Goal: Download file/media

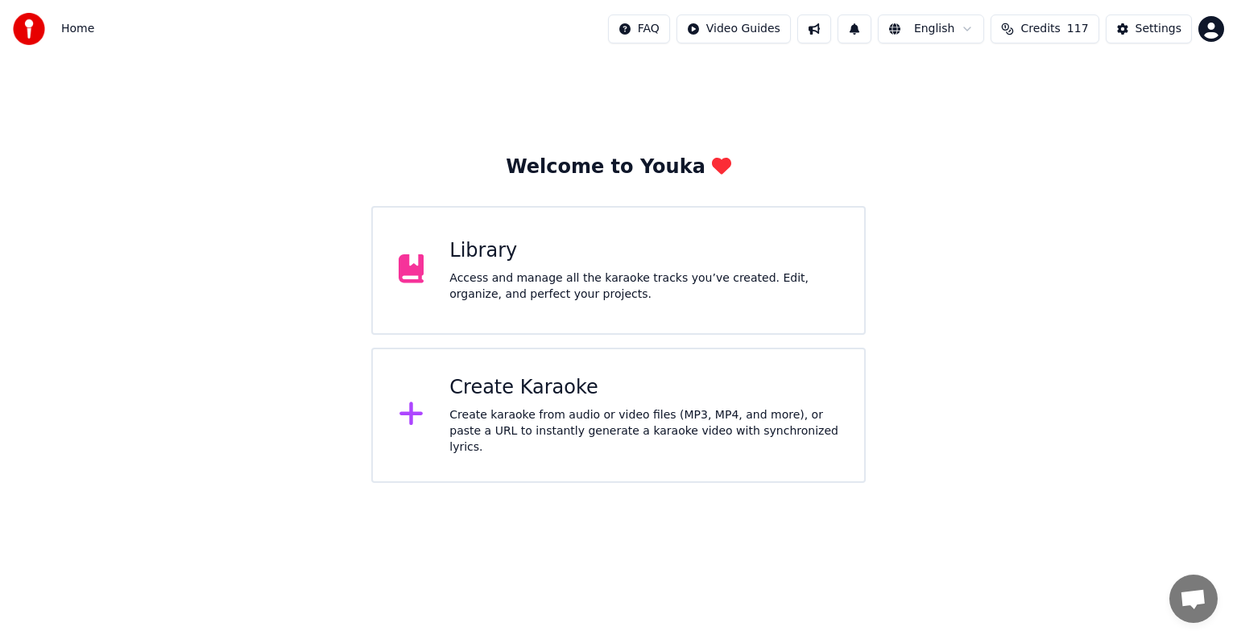
click at [690, 275] on div "Access and manage all the karaoke tracks you’ve created. Edit, organize, and pe…" at bounding box center [643, 286] width 389 height 32
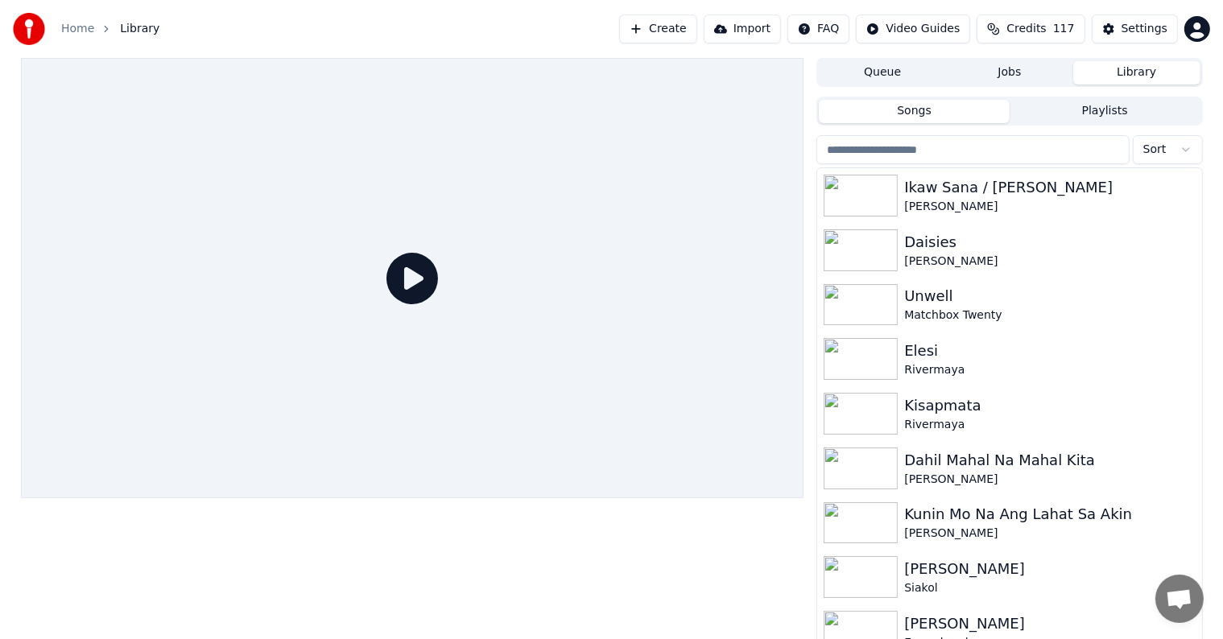
click at [982, 159] on input "search" at bounding box center [972, 149] width 312 height 29
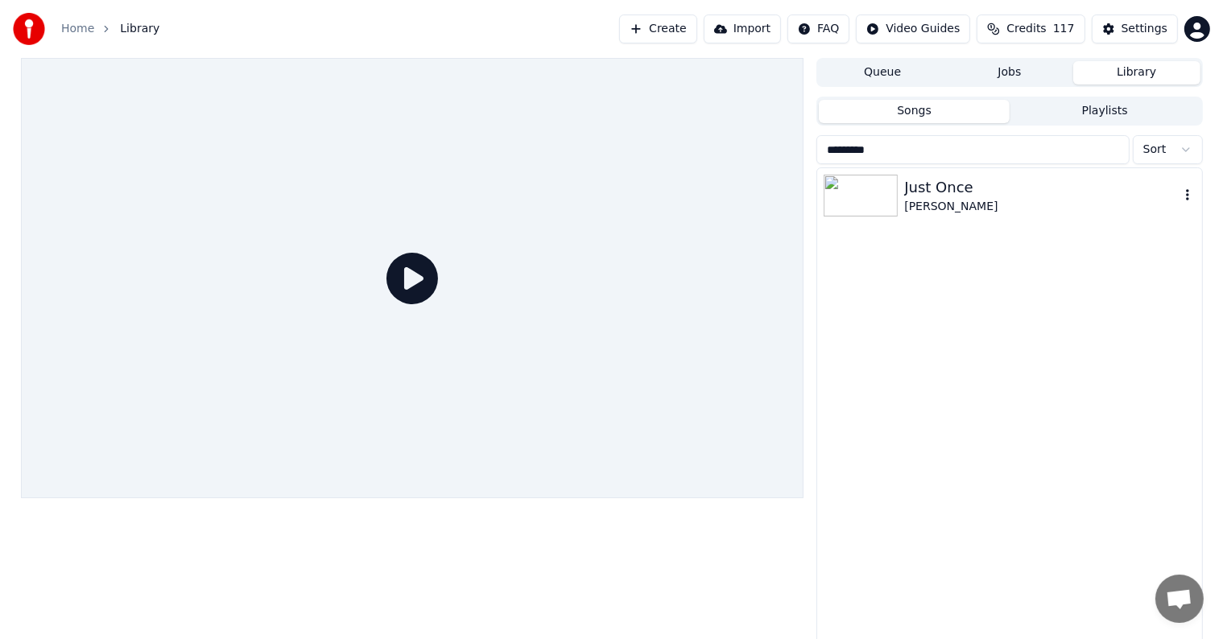
type input "*********"
click at [1040, 184] on div "Just Once" at bounding box center [1041, 187] width 275 height 23
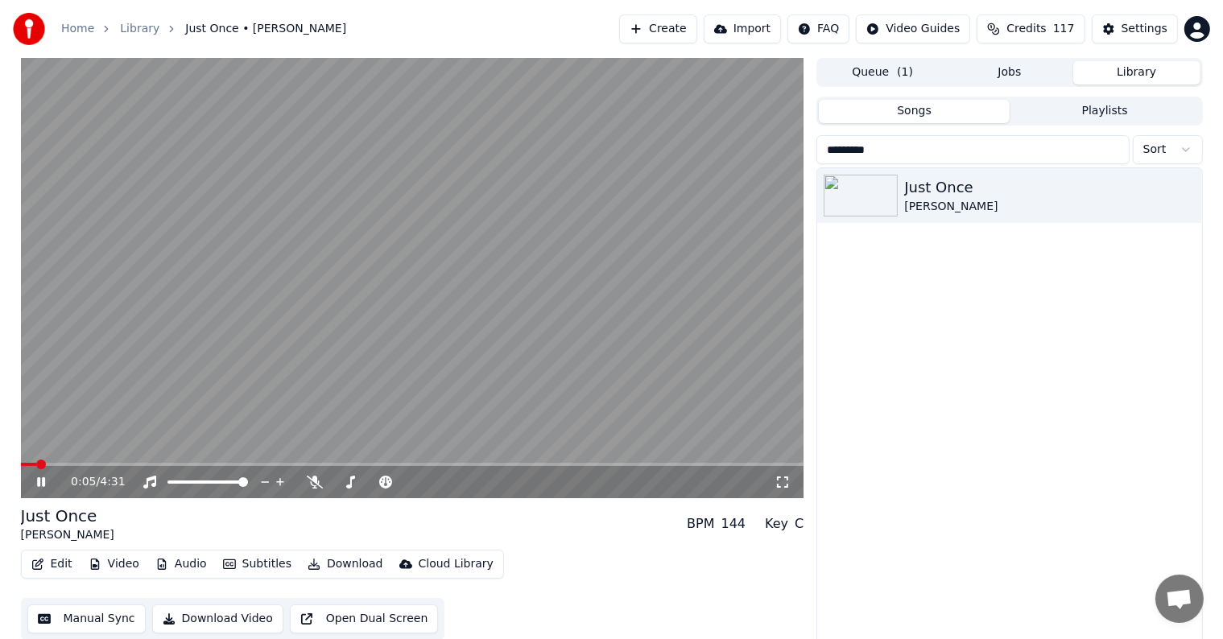
click at [406, 277] on video at bounding box center [412, 278] width 783 height 440
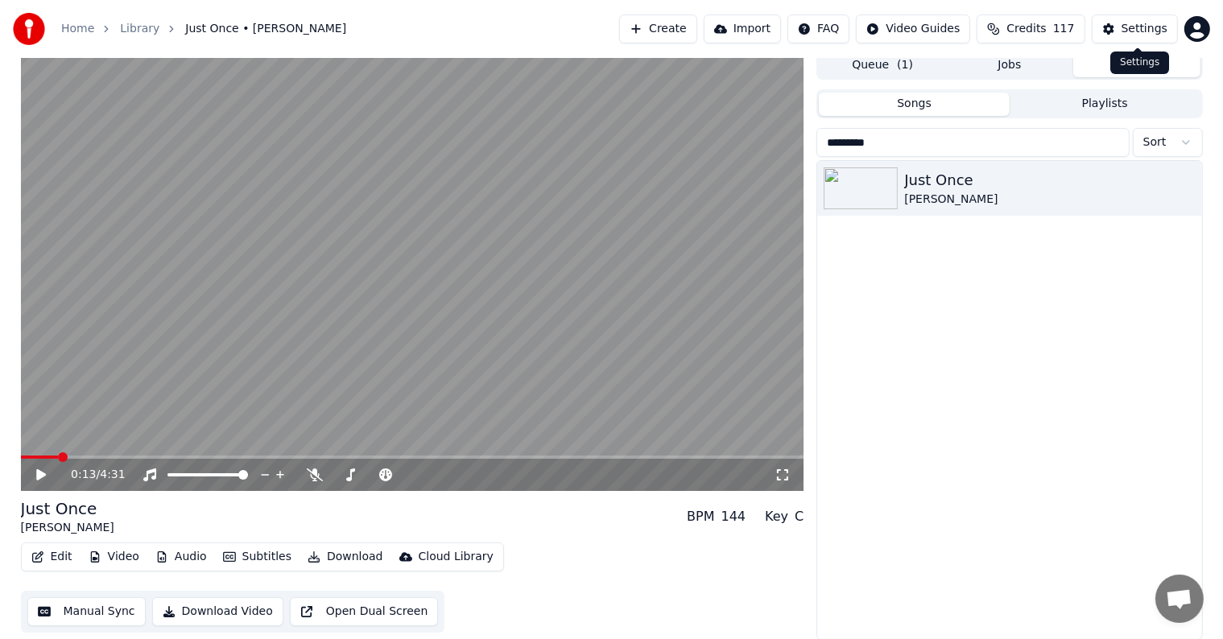
click at [1153, 34] on div "Settings" at bounding box center [1144, 29] width 46 height 16
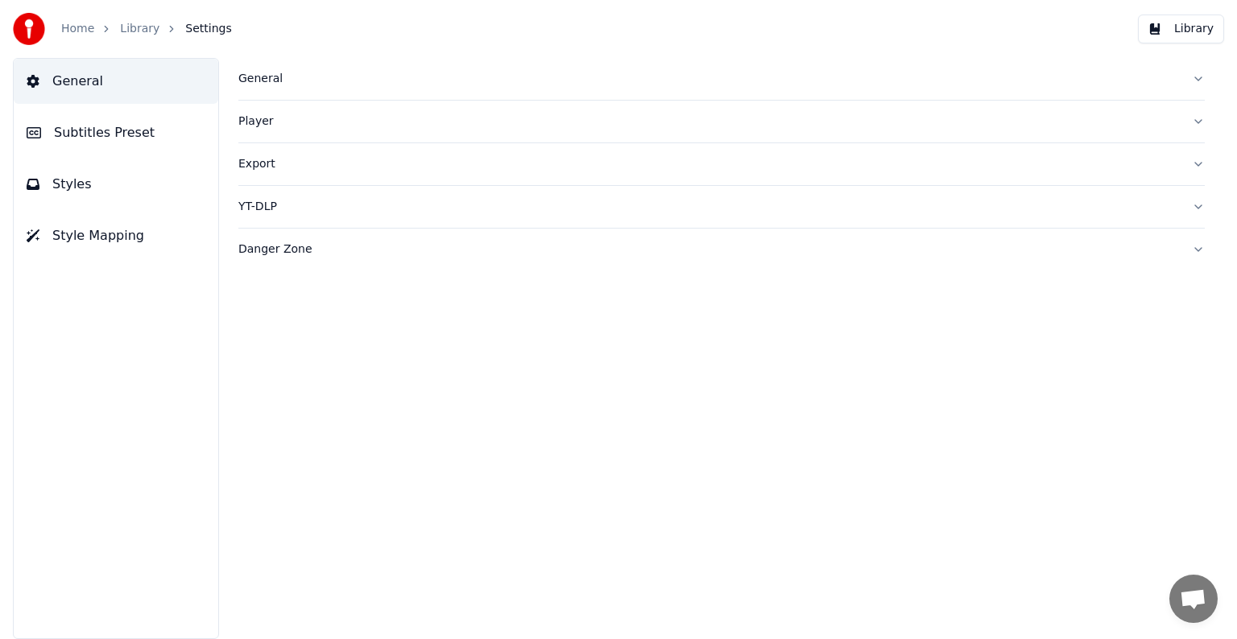
click at [90, 119] on button "Subtitles Preset" at bounding box center [116, 132] width 204 height 45
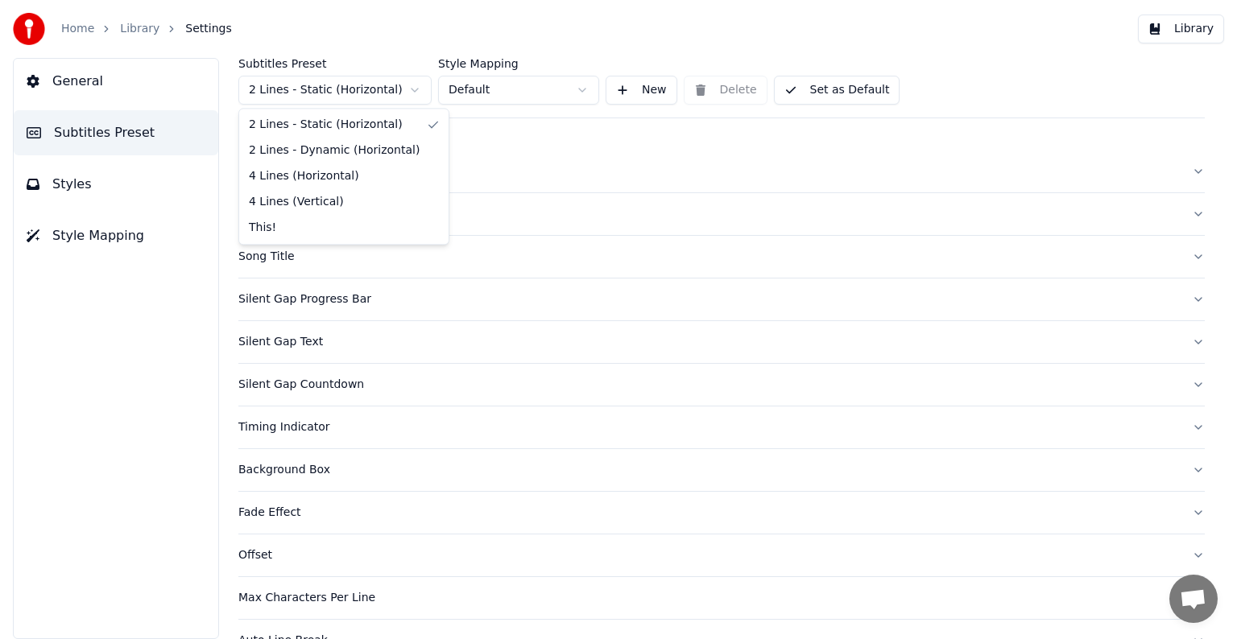
click at [289, 90] on html "Home Library Settings Library General Subtitles Preset Styles Style Mapping Sub…" at bounding box center [618, 319] width 1237 height 639
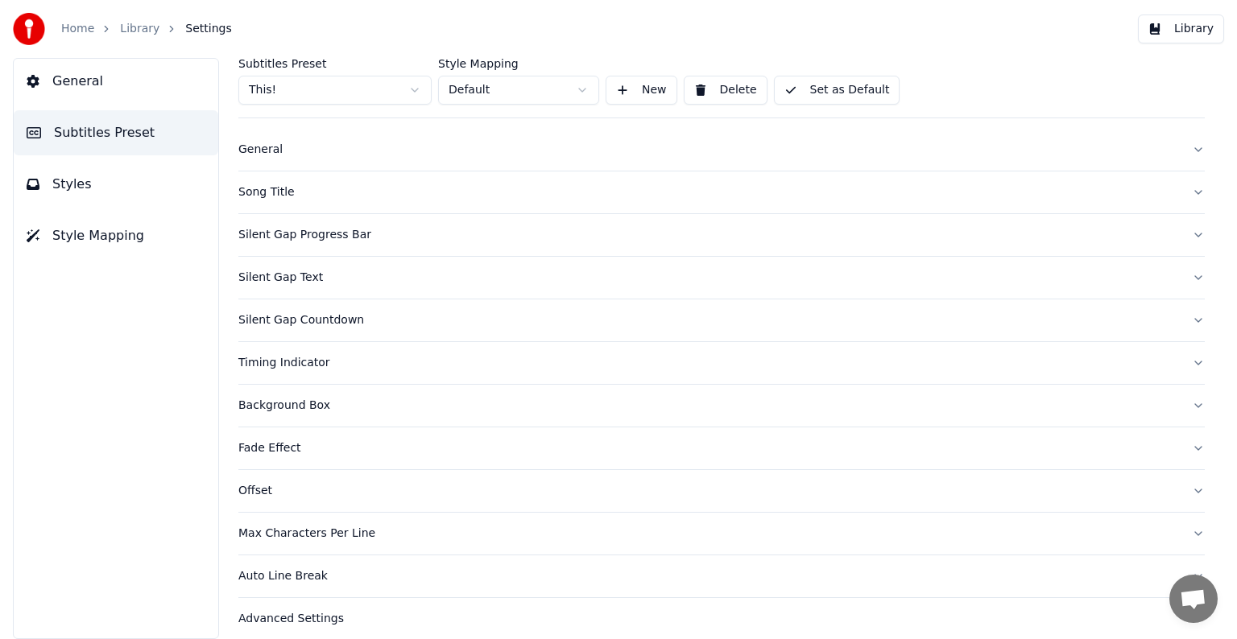
scroll to position [33, 0]
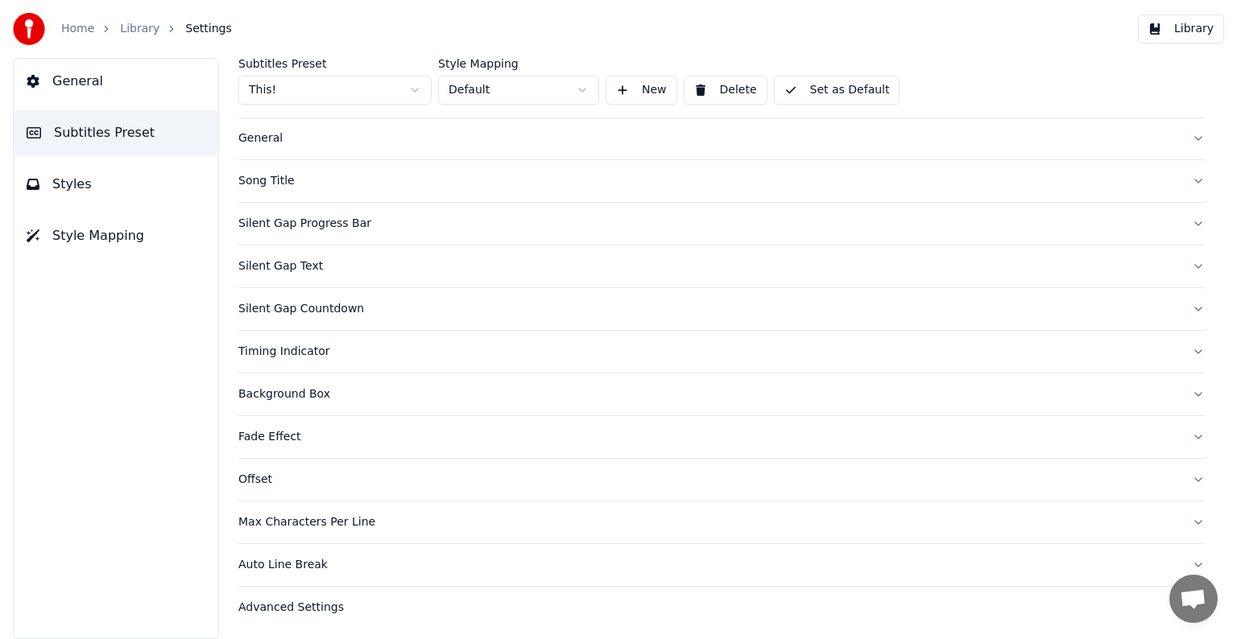
click at [270, 180] on div "Song Title" at bounding box center [708, 181] width 940 height 16
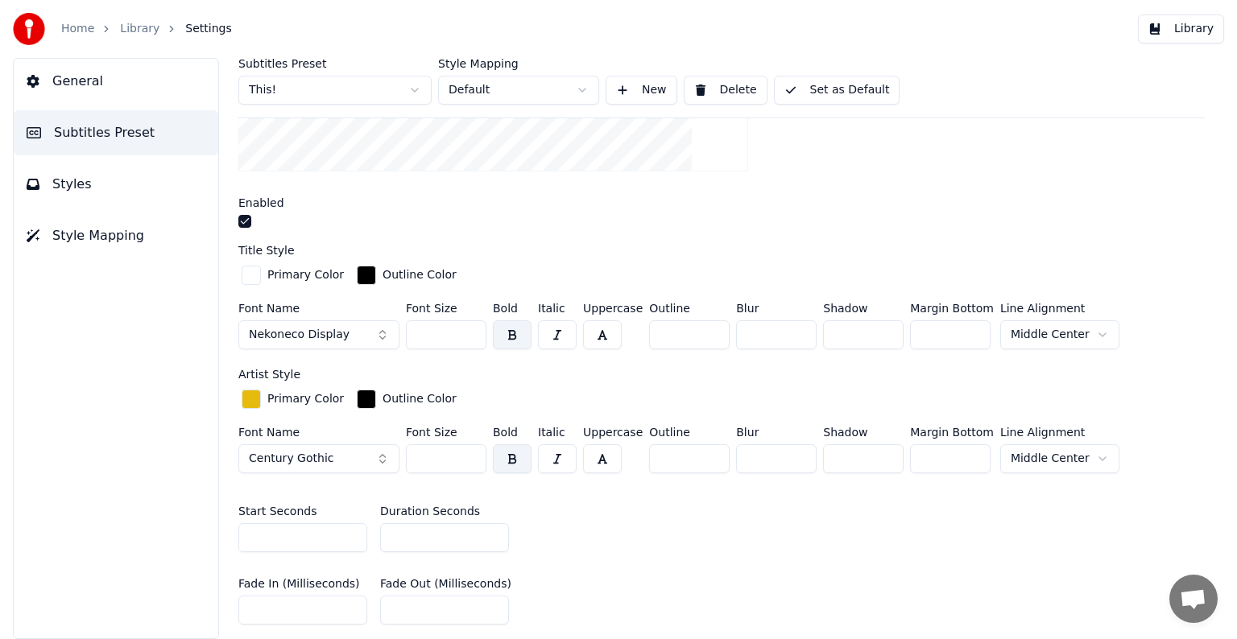
scroll to position [516, 0]
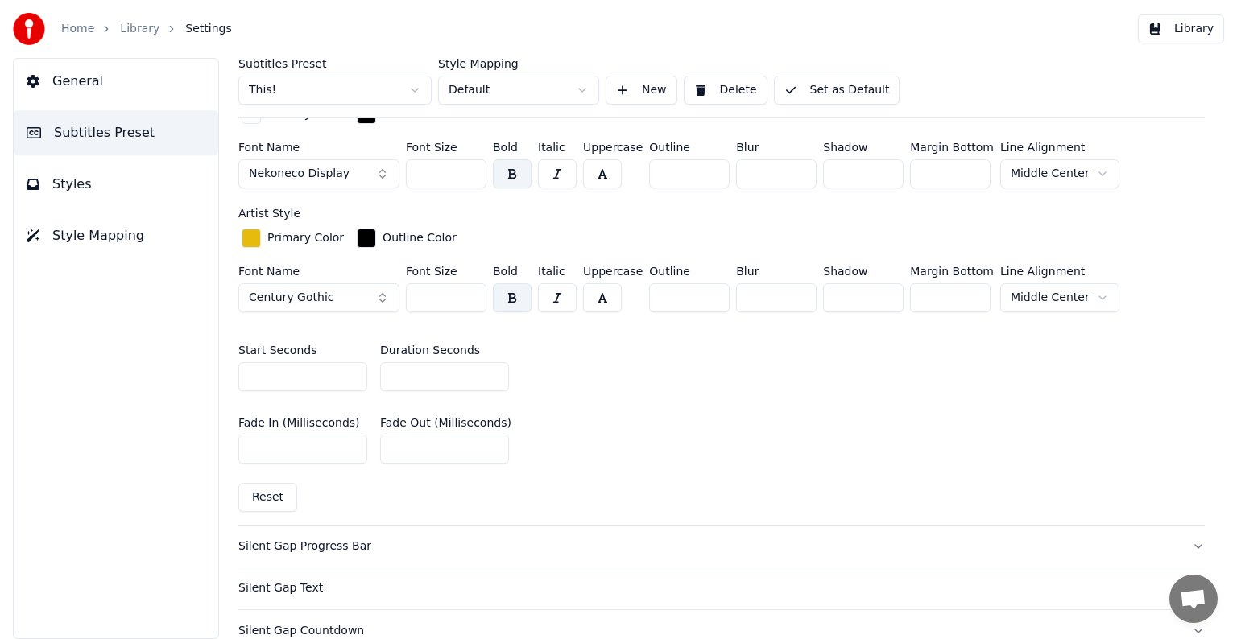
type input "*"
click at [489, 370] on input "*" at bounding box center [444, 376] width 129 height 29
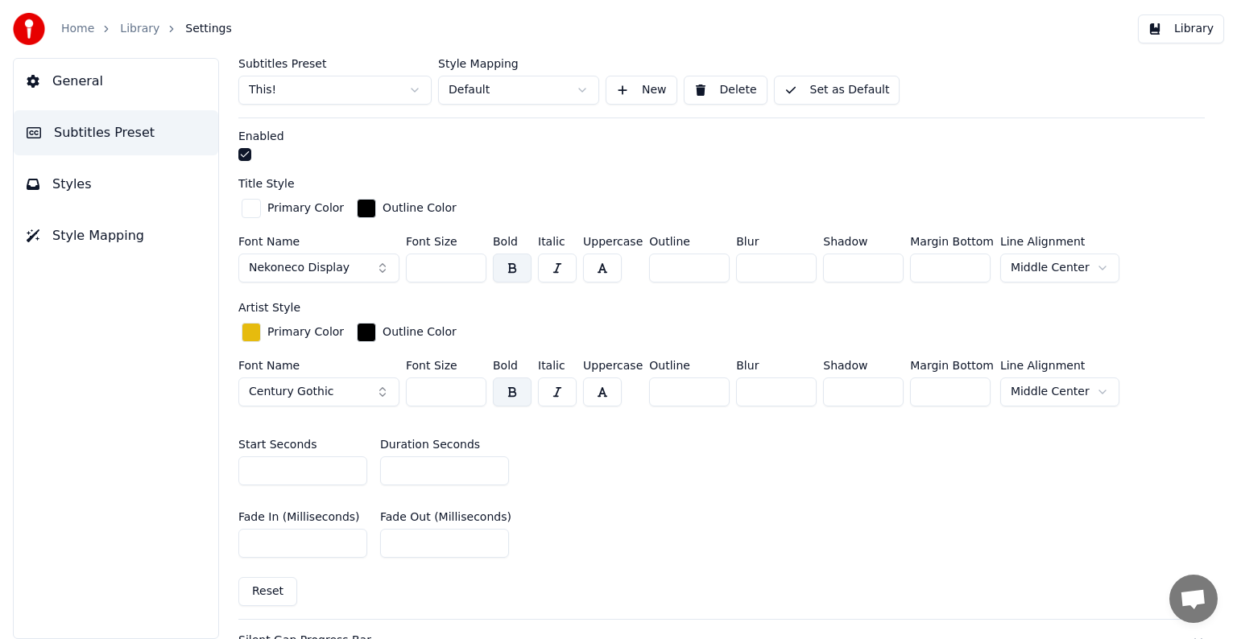
scroll to position [355, 0]
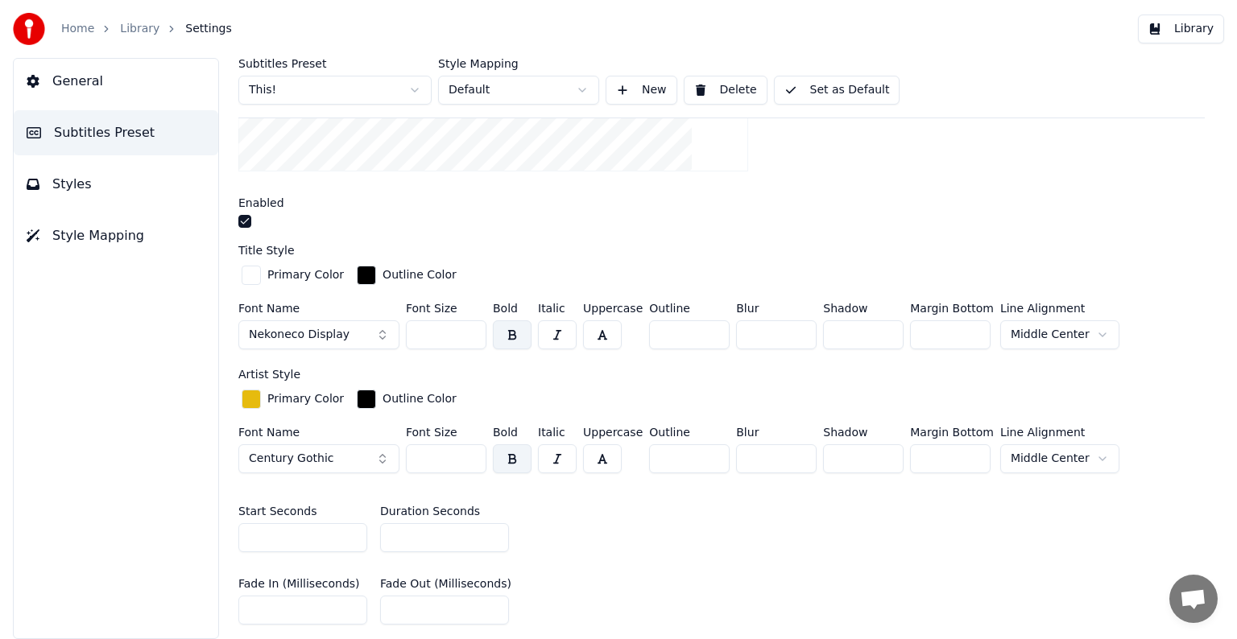
click at [824, 93] on button "Set as Default" at bounding box center [837, 90] width 126 height 29
click at [138, 26] on link "Library" at bounding box center [139, 29] width 39 height 16
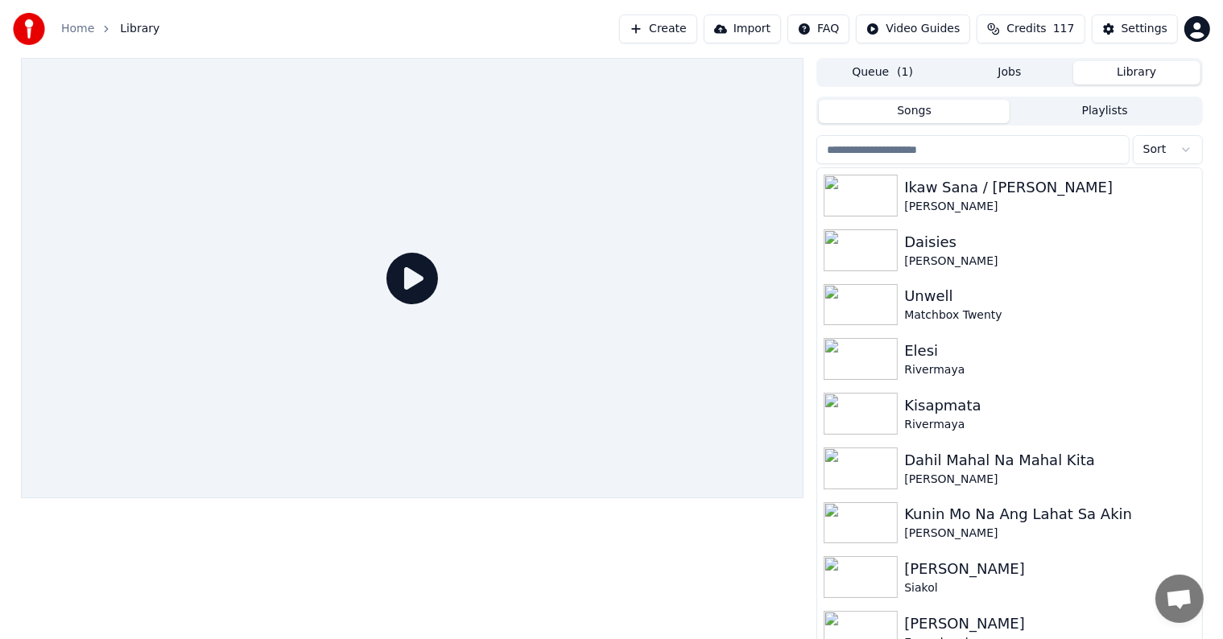
click at [964, 160] on input "search" at bounding box center [972, 149] width 312 height 29
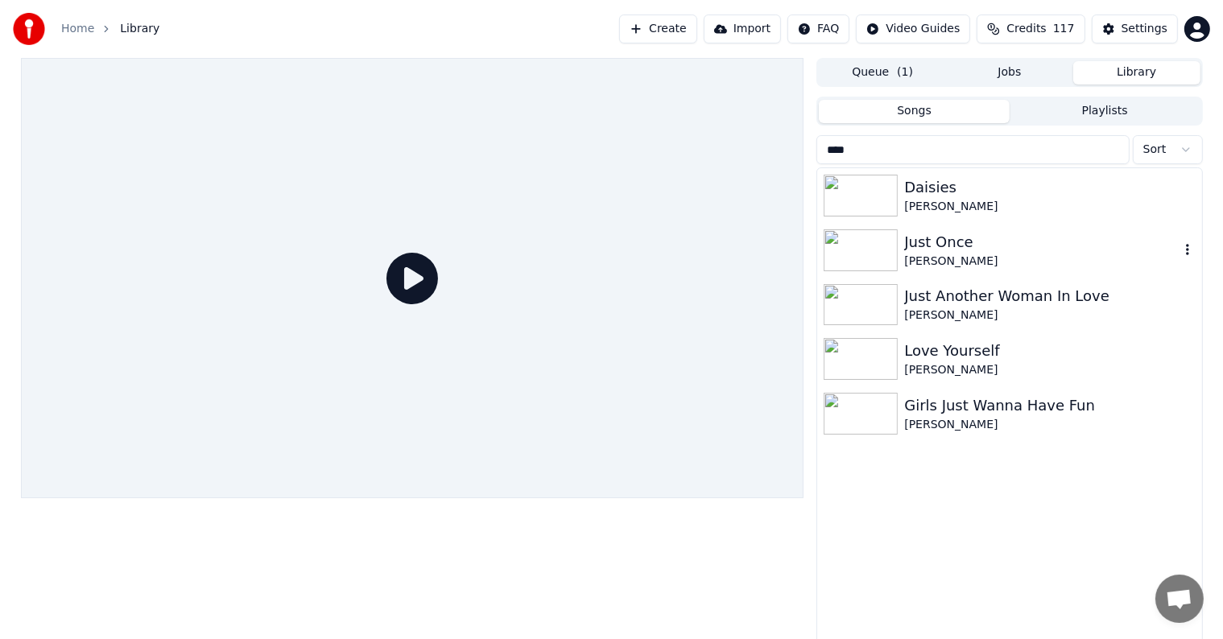
type input "****"
click at [991, 234] on div "Just Once" at bounding box center [1041, 242] width 275 height 23
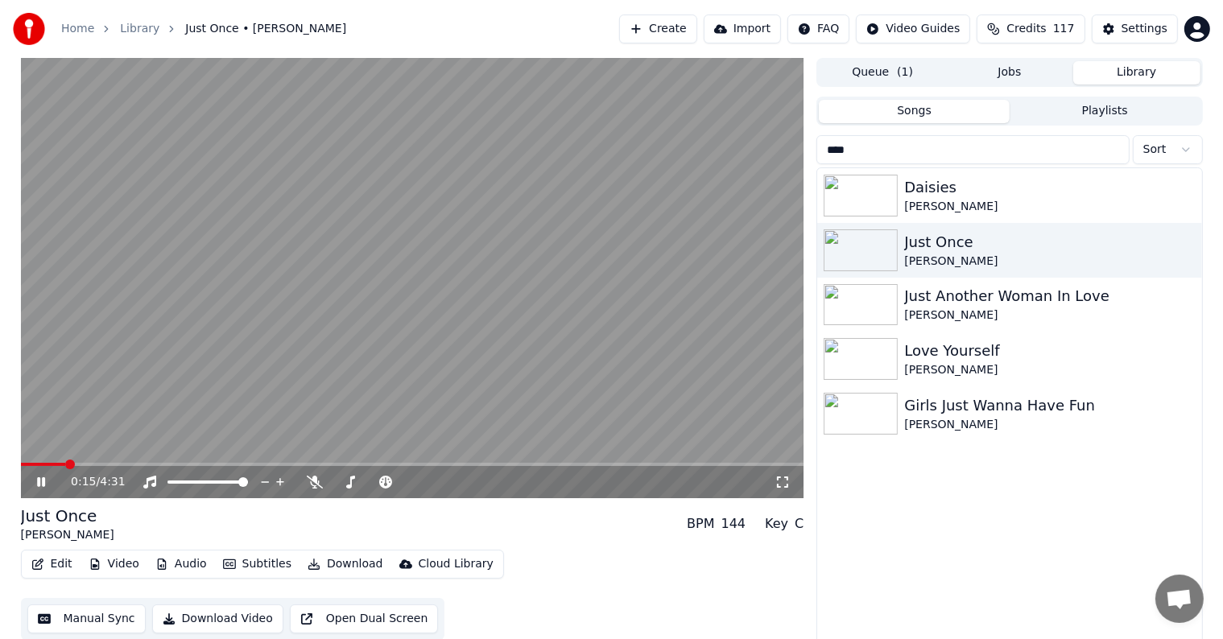
click at [425, 320] on video at bounding box center [412, 278] width 783 height 440
click at [86, 463] on span at bounding box center [412, 464] width 783 height 3
click at [103, 464] on span at bounding box center [412, 464] width 783 height 3
click at [119, 462] on video at bounding box center [412, 278] width 783 height 440
click at [136, 463] on span at bounding box center [412, 464] width 783 height 3
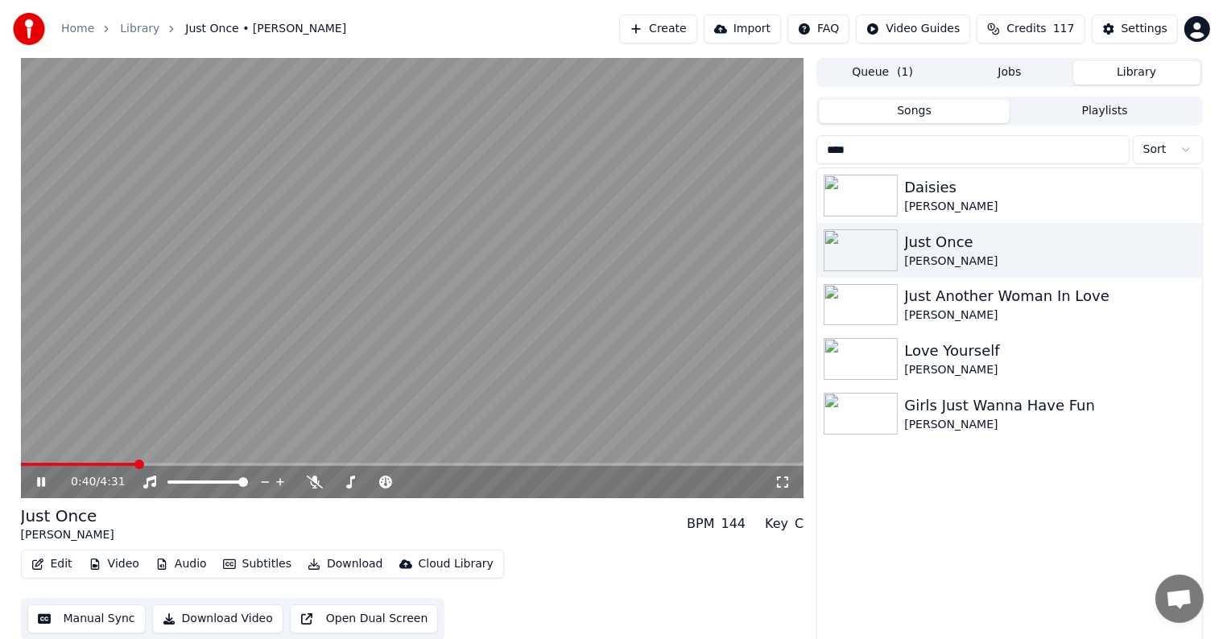
click at [148, 460] on video at bounding box center [412, 278] width 783 height 440
click at [171, 463] on span at bounding box center [412, 464] width 783 height 3
click at [190, 468] on div "0:52 / 4:31" at bounding box center [412, 482] width 783 height 32
click at [204, 467] on div "0:52 / 4:31" at bounding box center [412, 482] width 783 height 32
click at [193, 469] on div "0:52 / 4:31" at bounding box center [412, 482] width 783 height 32
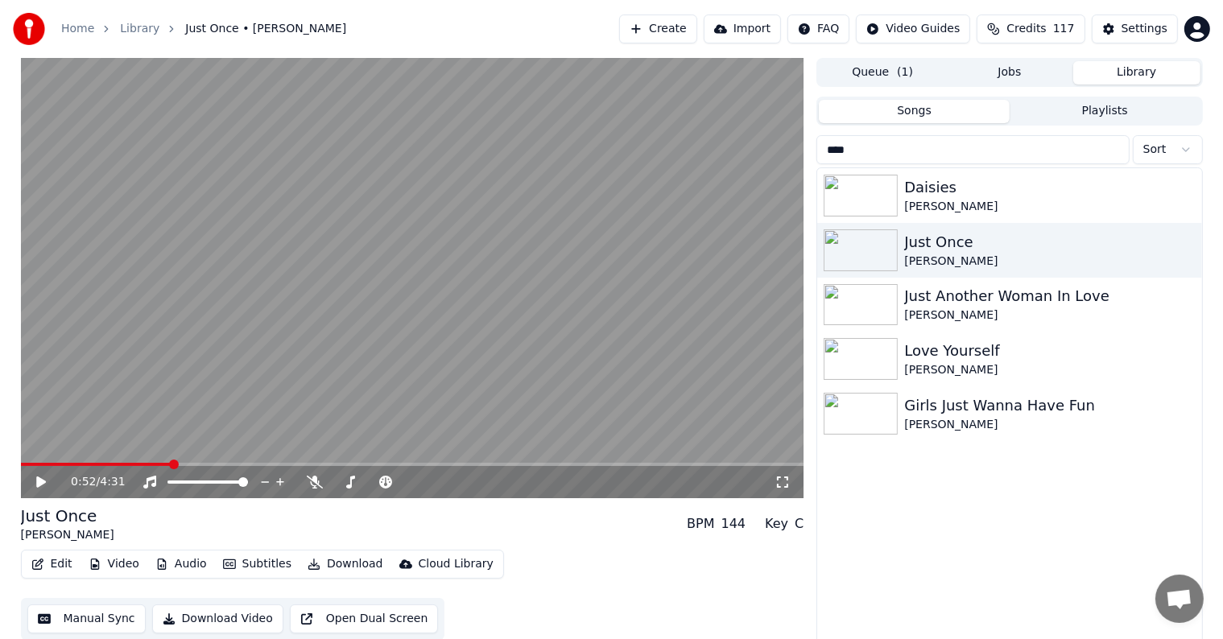
click at [192, 465] on span at bounding box center [412, 464] width 783 height 3
click at [209, 461] on video at bounding box center [412, 278] width 783 height 440
click at [207, 460] on video at bounding box center [412, 278] width 783 height 440
click at [216, 463] on span at bounding box center [412, 464] width 783 height 3
click at [228, 463] on span at bounding box center [412, 464] width 783 height 3
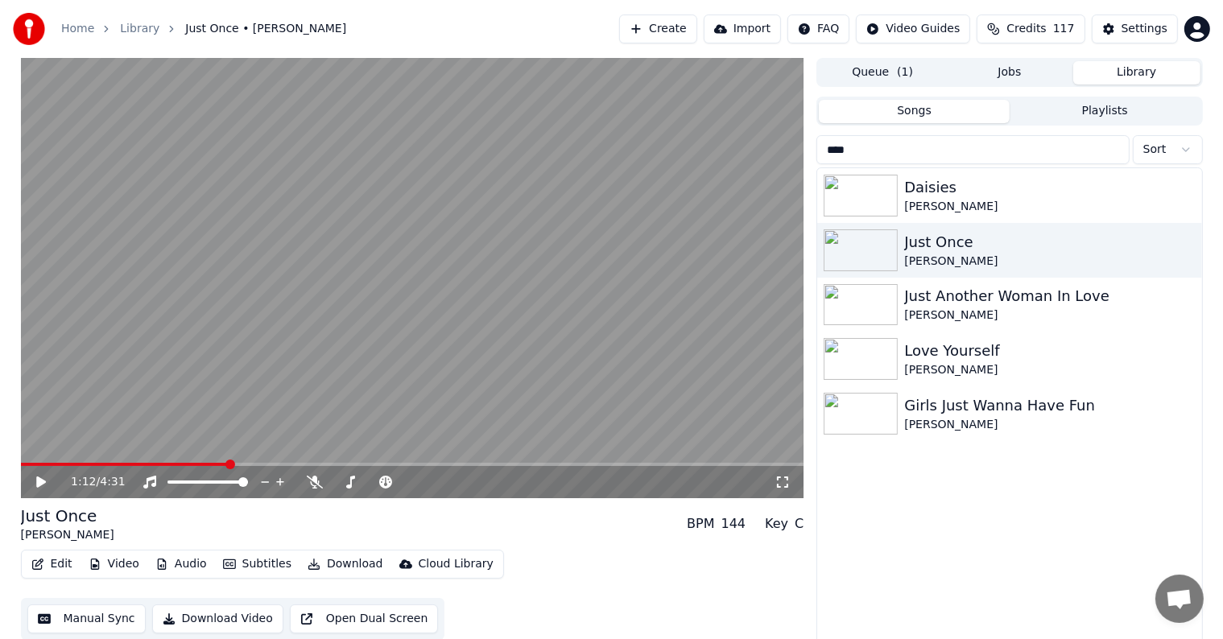
click at [242, 464] on span at bounding box center [412, 464] width 783 height 3
click at [254, 465] on span at bounding box center [412, 464] width 783 height 3
click at [263, 465] on span at bounding box center [412, 464] width 783 height 3
click at [279, 468] on div "1:24 / 4:31" at bounding box center [412, 482] width 783 height 32
click at [284, 465] on span at bounding box center [412, 464] width 783 height 3
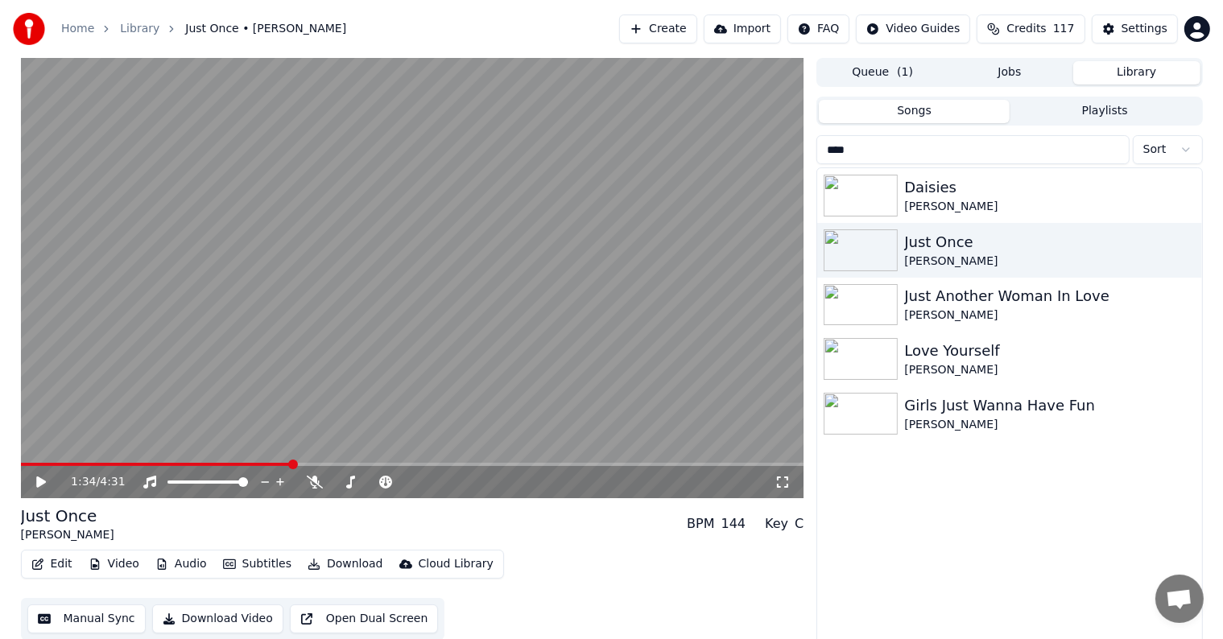
click at [293, 463] on span at bounding box center [293, 465] width 10 height 10
click at [306, 462] on video at bounding box center [412, 278] width 783 height 440
click at [309, 465] on span at bounding box center [412, 464] width 783 height 3
click at [331, 465] on span at bounding box center [412, 464] width 783 height 3
click at [343, 464] on span at bounding box center [412, 464] width 783 height 3
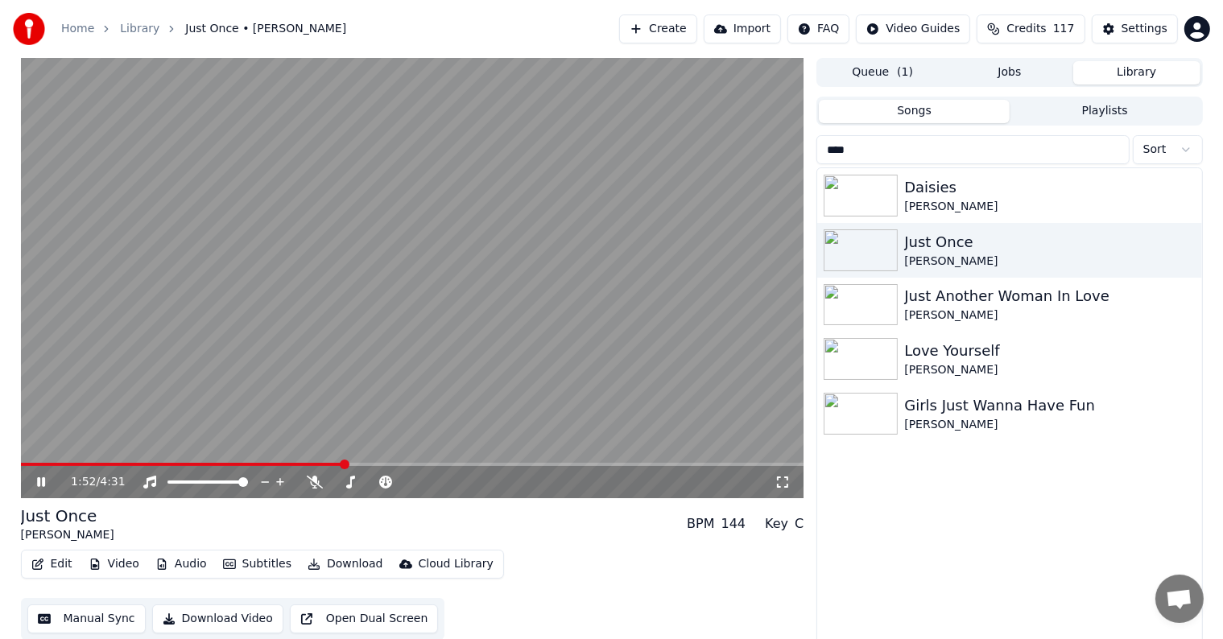
click at [353, 463] on span at bounding box center [412, 464] width 783 height 3
click at [374, 464] on span at bounding box center [412, 464] width 783 height 3
click at [388, 465] on span at bounding box center [412, 464] width 783 height 3
click at [411, 465] on span at bounding box center [412, 464] width 783 height 3
click at [430, 465] on span at bounding box center [412, 464] width 783 height 3
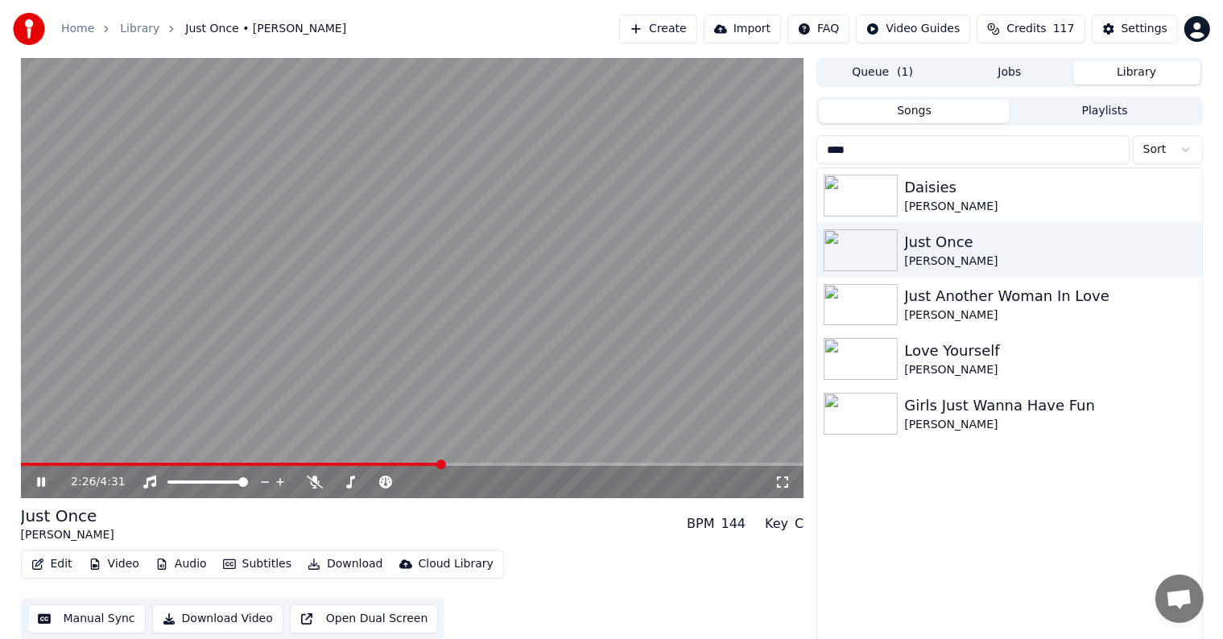
click at [443, 464] on span at bounding box center [412, 464] width 783 height 3
click at [454, 462] on video at bounding box center [412, 278] width 783 height 440
click at [456, 465] on span at bounding box center [412, 464] width 783 height 3
click at [472, 466] on span at bounding box center [412, 464] width 783 height 3
click at [480, 465] on span at bounding box center [412, 464] width 783 height 3
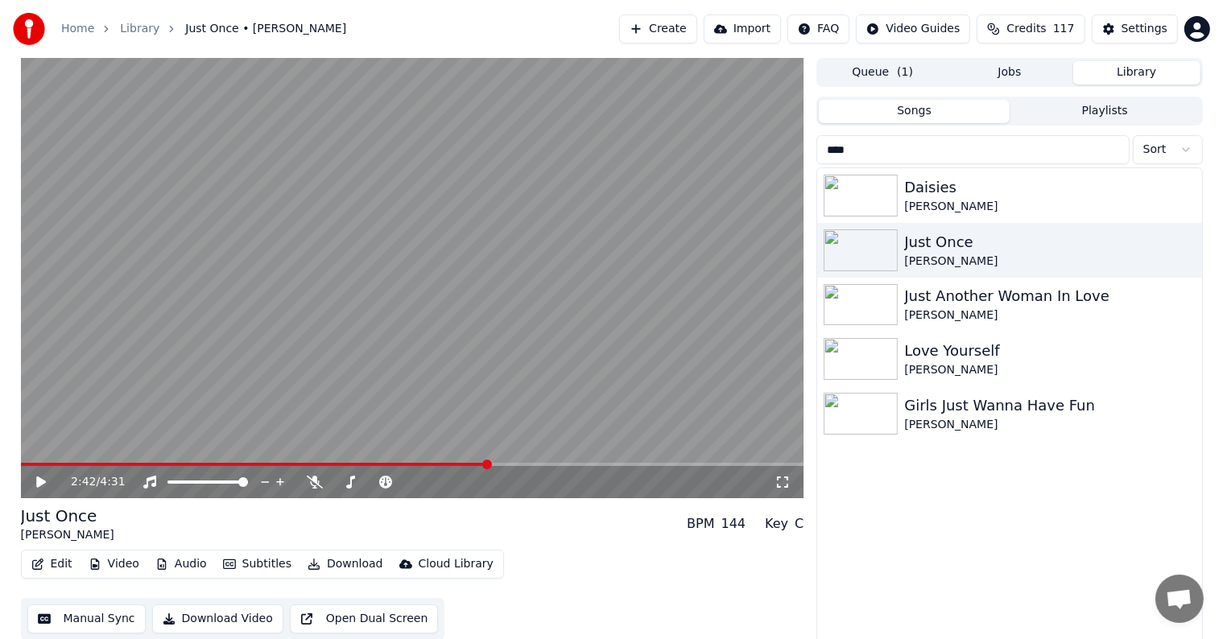
click at [489, 464] on span at bounding box center [412, 464] width 783 height 3
click at [502, 465] on span at bounding box center [412, 464] width 783 height 3
click at [507, 464] on span at bounding box center [412, 464] width 783 height 3
click at [530, 464] on span at bounding box center [412, 464] width 783 height 3
click at [547, 464] on span at bounding box center [412, 464] width 783 height 3
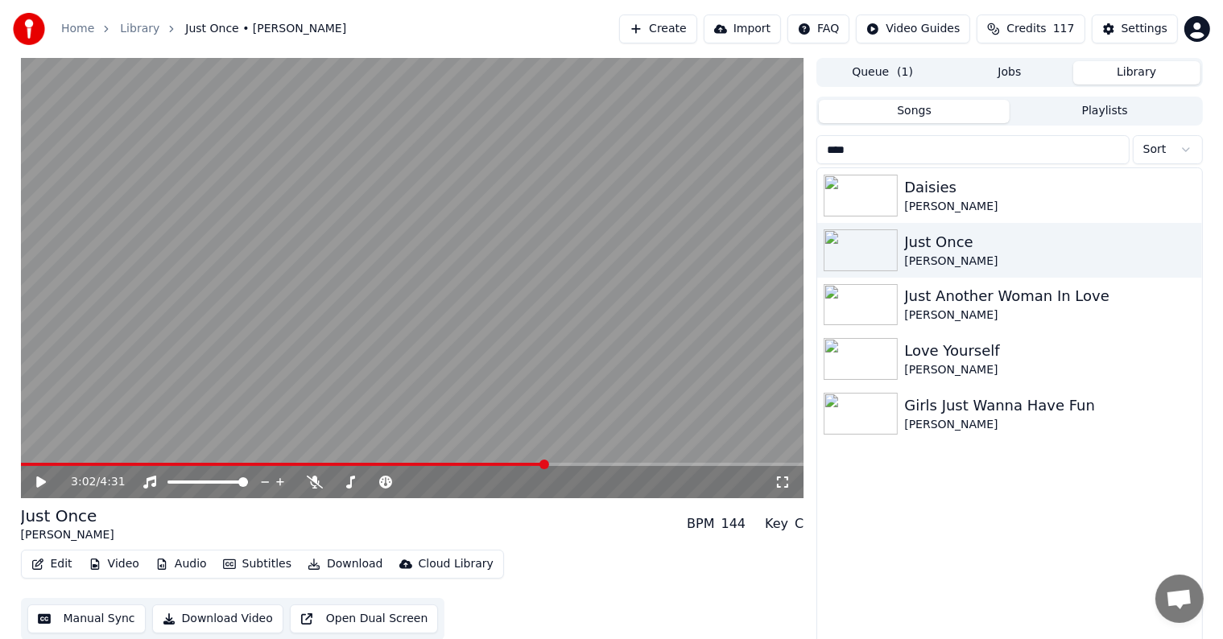
click at [567, 468] on div "3:02 / 4:31" at bounding box center [412, 482] width 783 height 32
click at [576, 468] on div "3:02 / 4:31" at bounding box center [412, 482] width 783 height 32
click at [584, 464] on span at bounding box center [412, 464] width 783 height 3
click at [604, 464] on span at bounding box center [412, 464] width 783 height 3
click at [613, 464] on span at bounding box center [412, 464] width 783 height 3
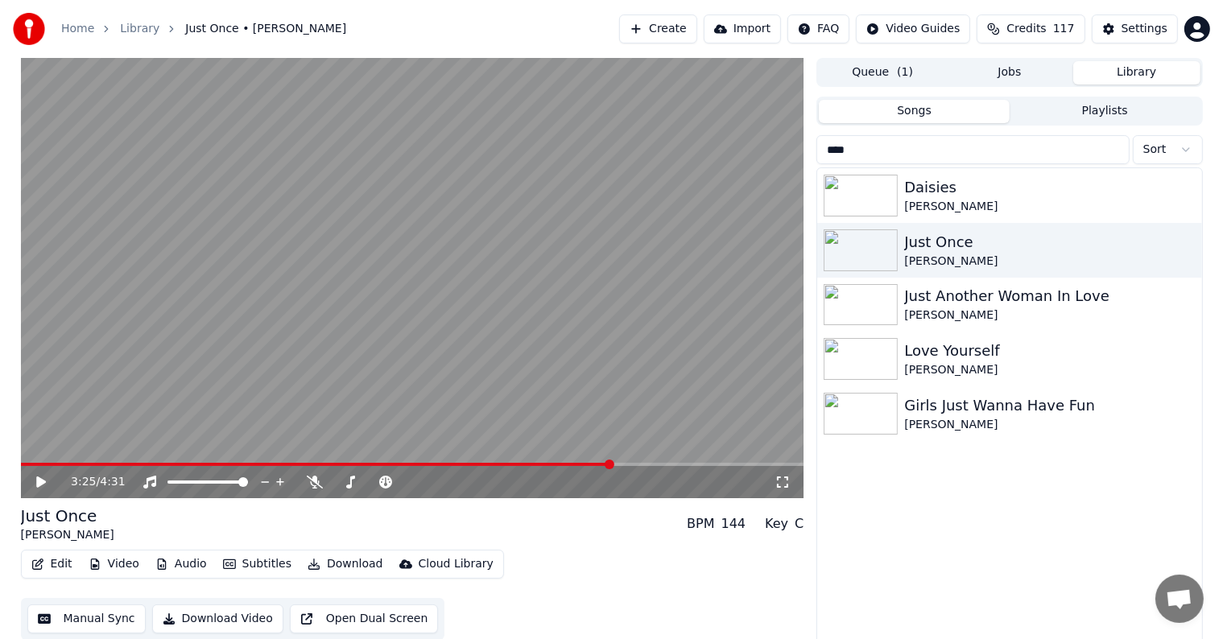
drag, startPoint x: 631, startPoint y: 462, endPoint x: 644, endPoint y: 462, distance: 12.9
click at [631, 462] on video at bounding box center [412, 278] width 783 height 440
click at [659, 462] on video at bounding box center [412, 278] width 783 height 440
click at [658, 464] on span at bounding box center [412, 464] width 783 height 3
click at [680, 467] on div "3:41 / 4:31" at bounding box center [412, 482] width 783 height 32
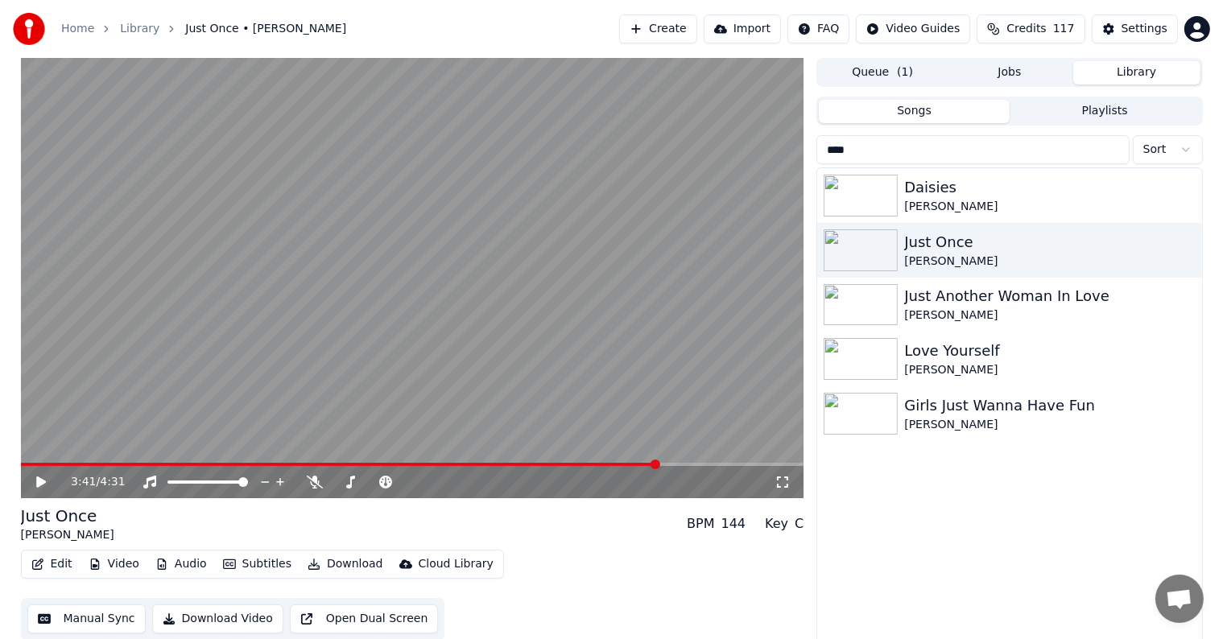
click at [691, 464] on span at bounding box center [412, 464] width 783 height 3
click at [708, 464] on span at bounding box center [412, 464] width 783 height 3
click at [719, 462] on video at bounding box center [412, 278] width 783 height 440
click at [734, 465] on span at bounding box center [412, 464] width 783 height 3
click at [753, 464] on span at bounding box center [412, 464] width 783 height 3
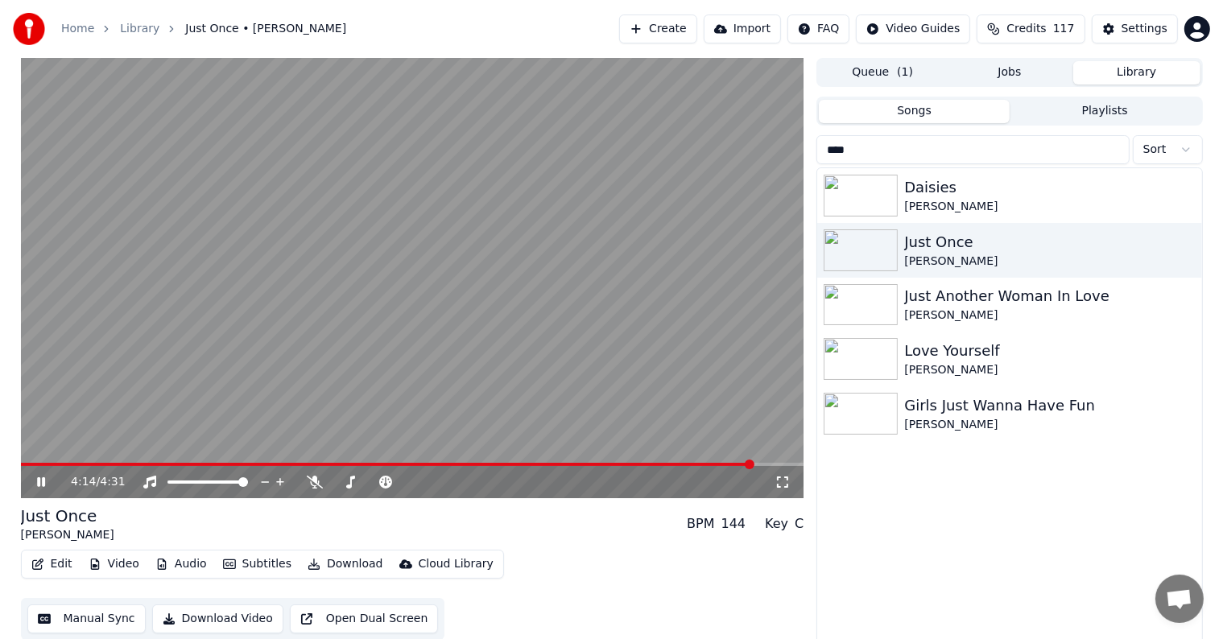
click at [764, 465] on span at bounding box center [412, 464] width 783 height 3
click at [349, 562] on button "Download" at bounding box center [345, 564] width 89 height 23
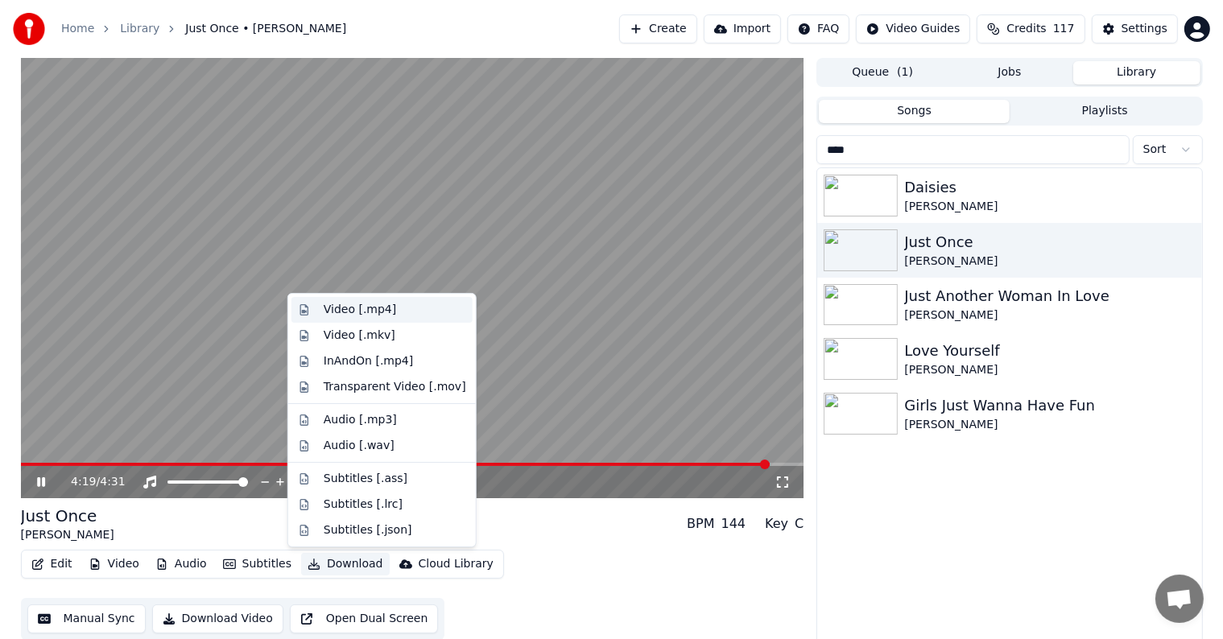
click at [344, 316] on div "Video [.mp4]" at bounding box center [360, 310] width 72 height 16
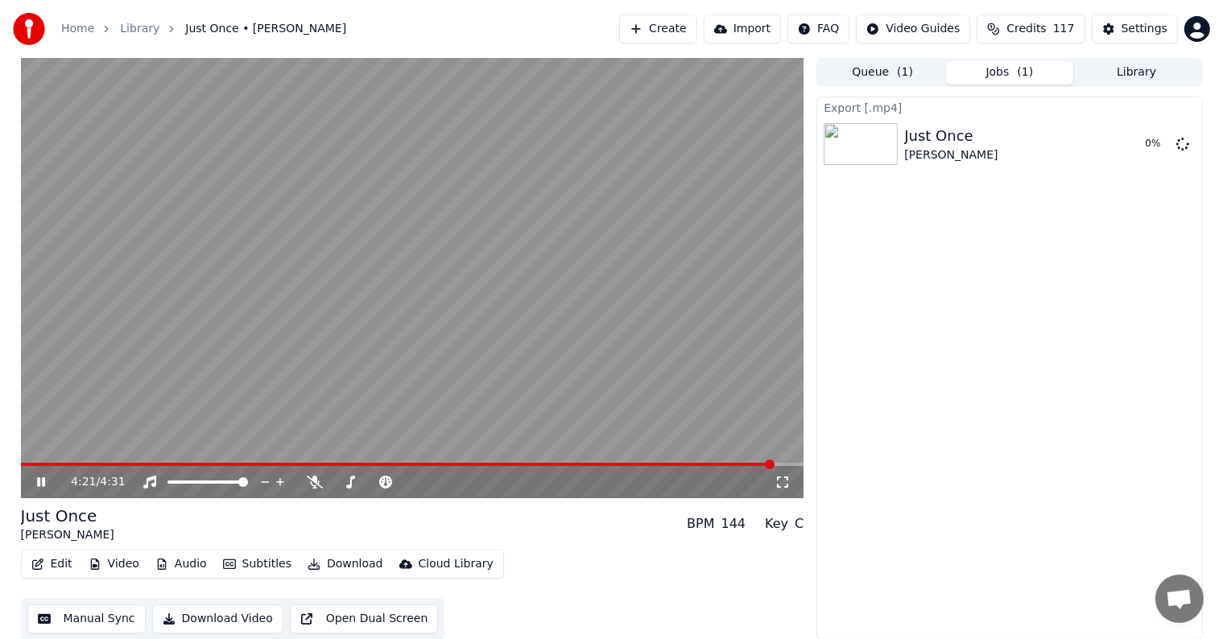
click at [44, 481] on icon at bounding box center [41, 482] width 8 height 10
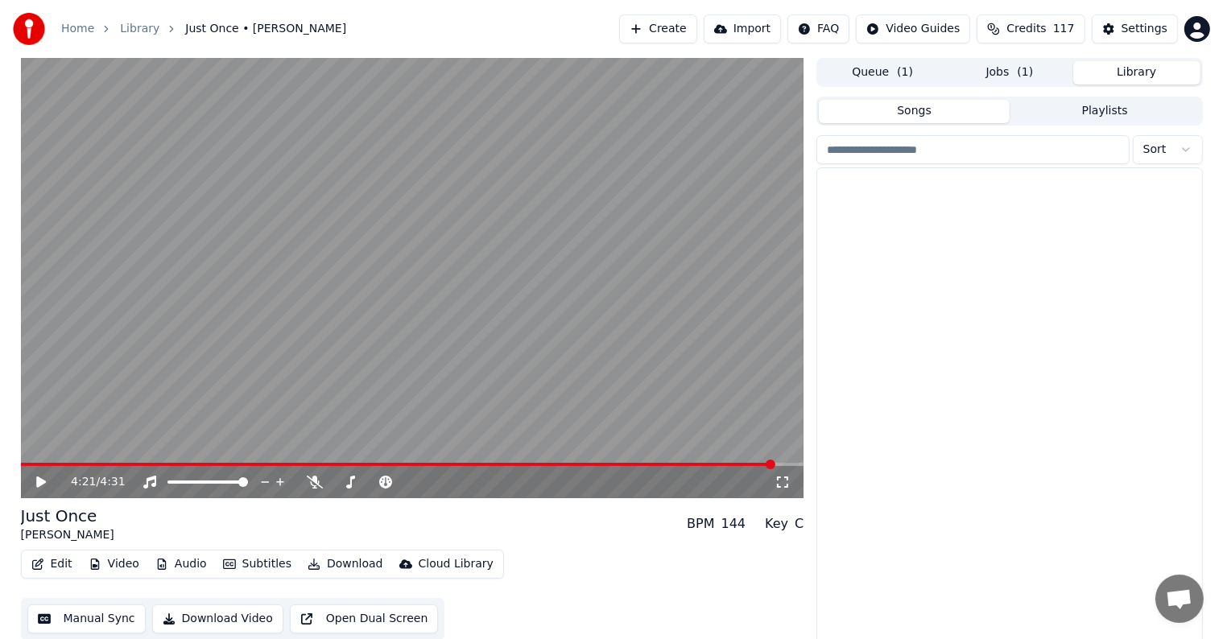
click at [1120, 68] on button "Library" at bounding box center [1136, 72] width 127 height 23
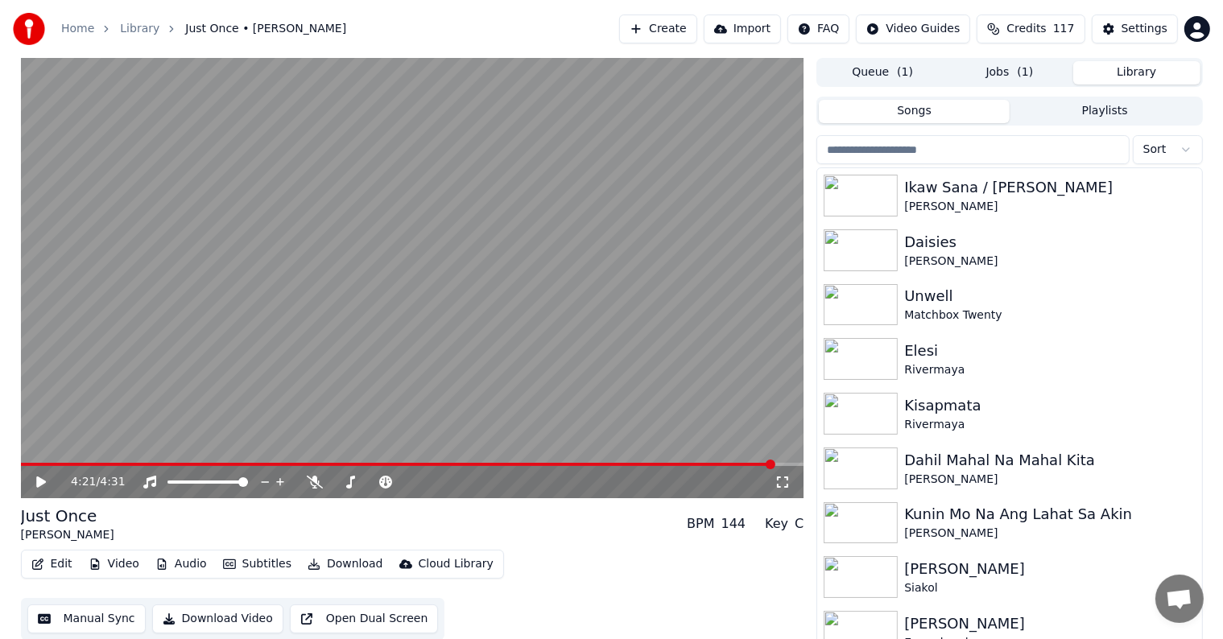
click at [984, 142] on input "search" at bounding box center [972, 149] width 312 height 29
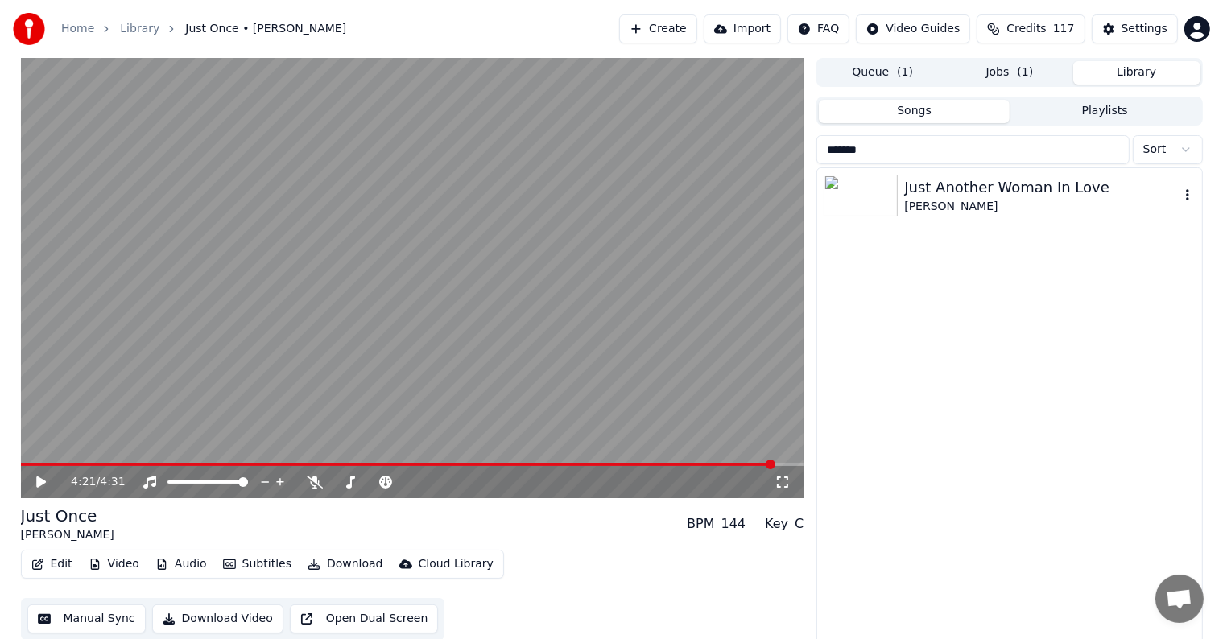
type input "*******"
click at [1001, 192] on div "Just Another Woman In Love" at bounding box center [1041, 187] width 275 height 23
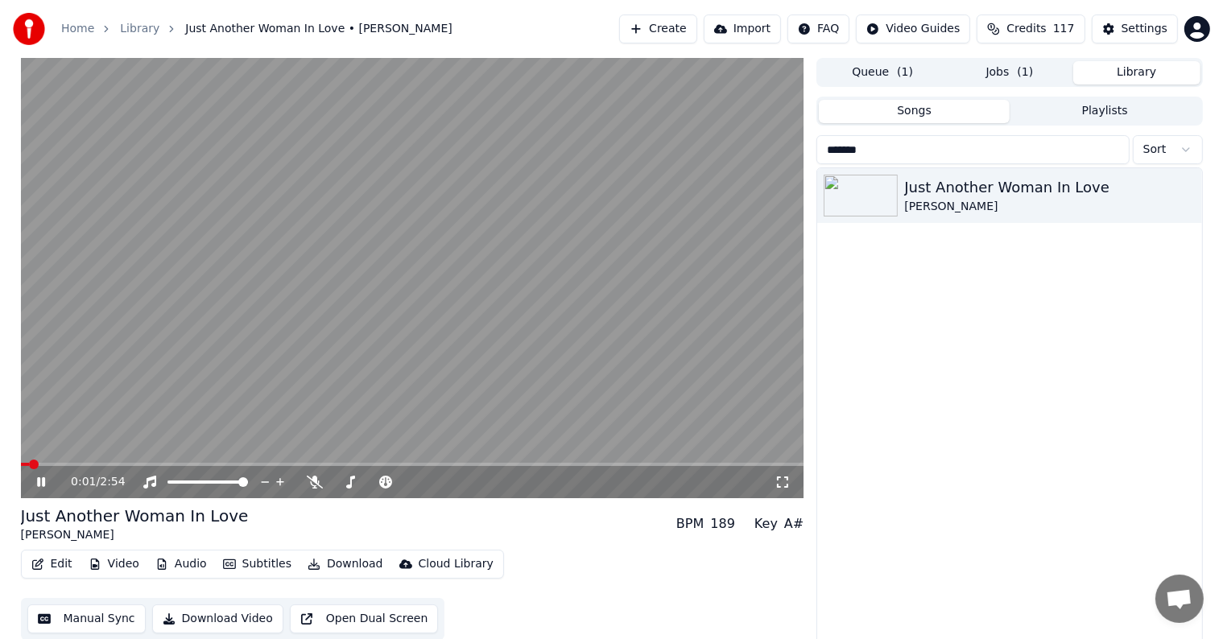
click at [415, 238] on video at bounding box center [412, 278] width 783 height 440
click at [1140, 29] on div "Settings" at bounding box center [1144, 29] width 46 height 16
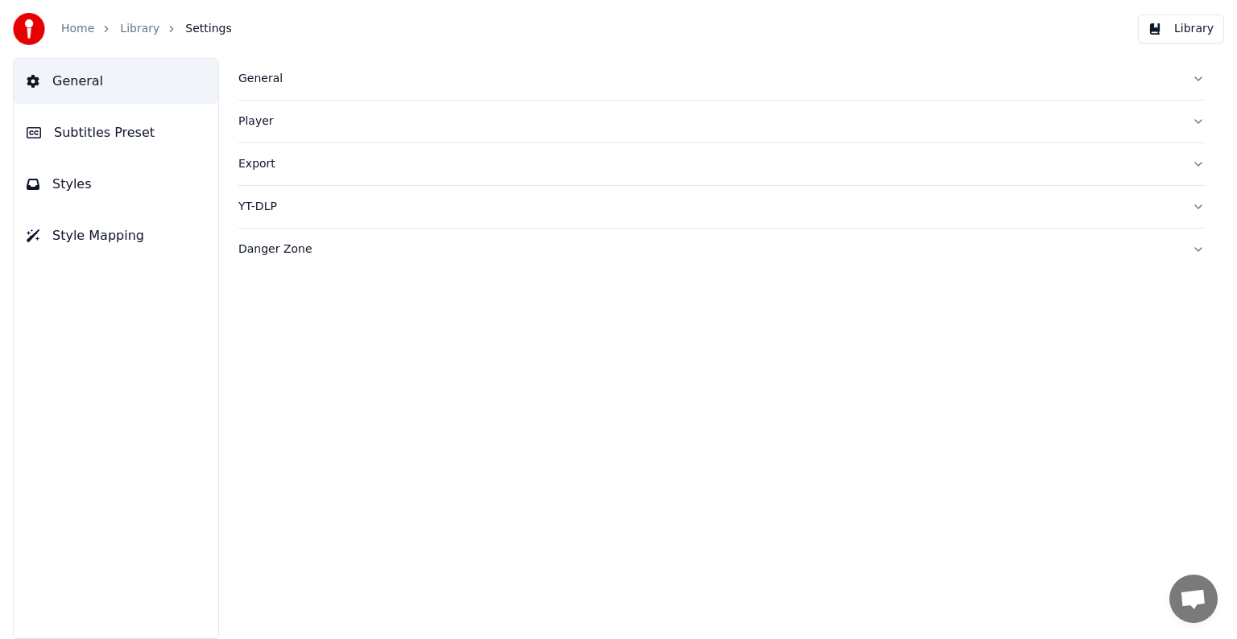
click at [61, 126] on span "Subtitles Preset" at bounding box center [104, 132] width 101 height 19
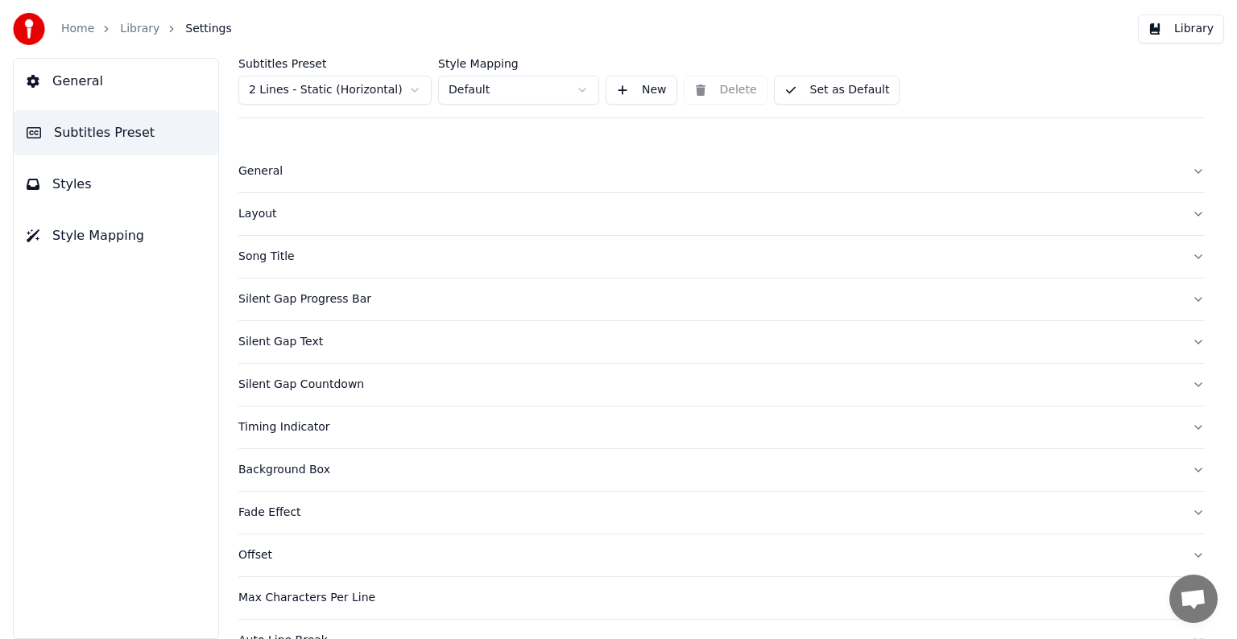
click at [312, 81] on html "Home Library Settings Library General Subtitles Preset Styles Style Mapping Sub…" at bounding box center [618, 319] width 1237 height 639
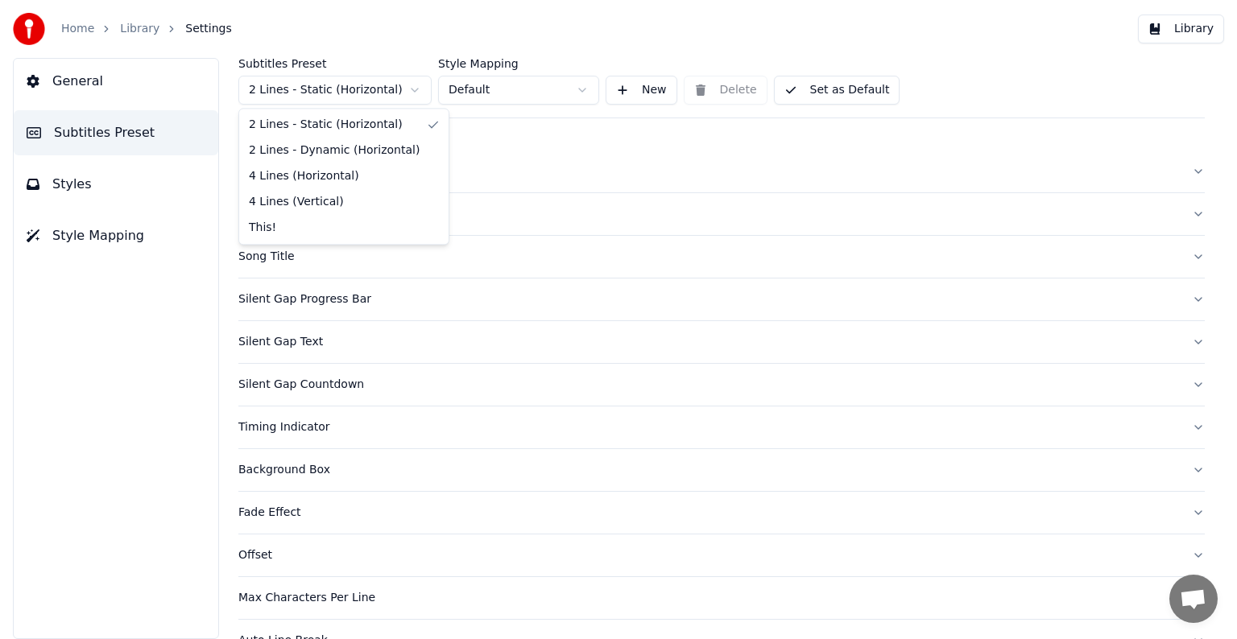
drag, startPoint x: 275, startPoint y: 221, endPoint x: 273, endPoint y: 212, distance: 10.0
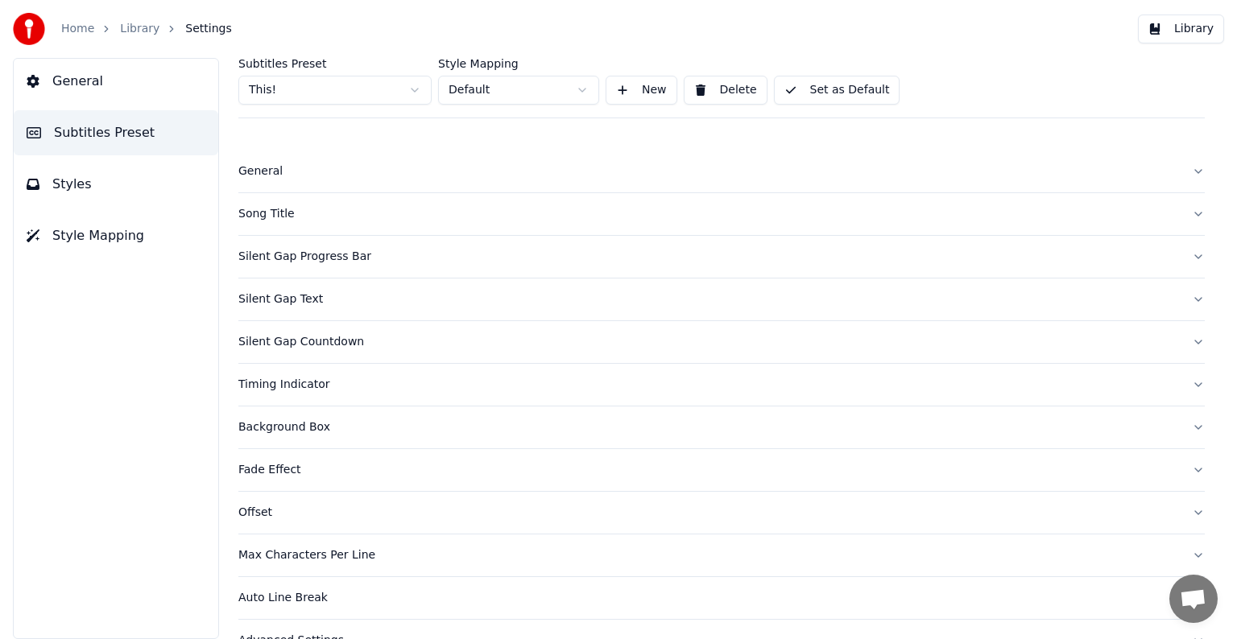
click at [269, 215] on div "Song Title" at bounding box center [708, 214] width 940 height 16
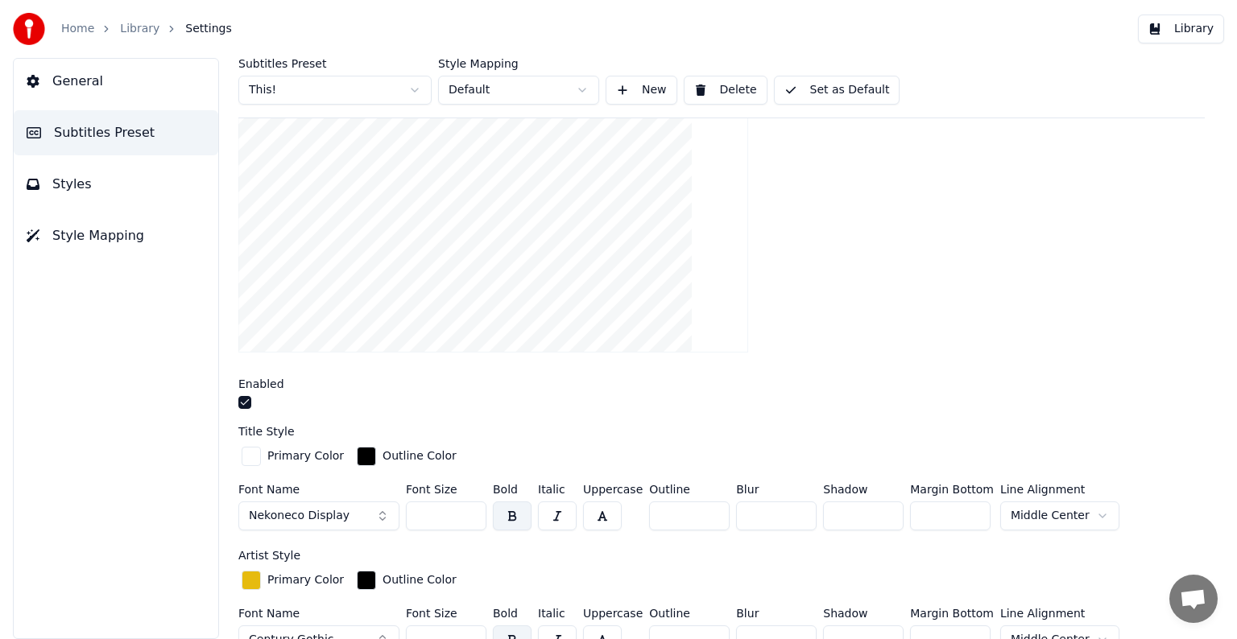
scroll to position [242, 0]
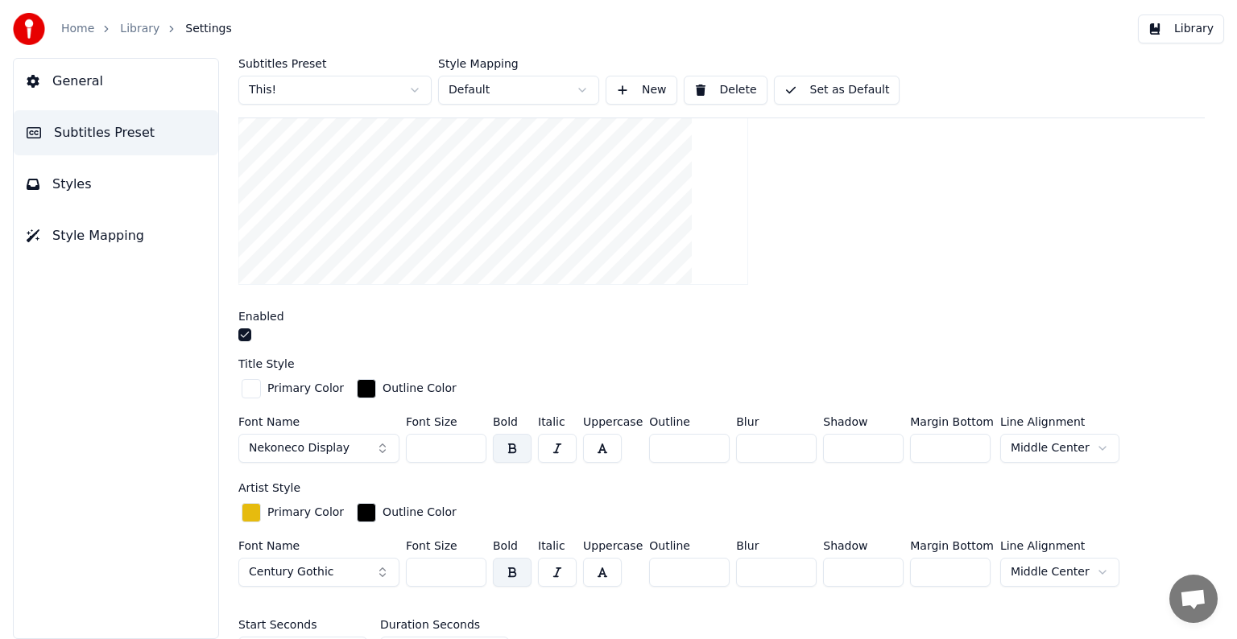
drag, startPoint x: 412, startPoint y: 446, endPoint x: 548, endPoint y: 455, distance: 136.3
click at [548, 455] on div "Font Name Nekoneco Display Font Size *** Bold Italic Uppercase Outline ** Blur …" at bounding box center [721, 442] width 966 height 53
type input "***"
click at [852, 90] on button "Set as Default" at bounding box center [837, 90] width 126 height 29
click at [116, 35] on div "Home Library Settings" at bounding box center [122, 29] width 219 height 32
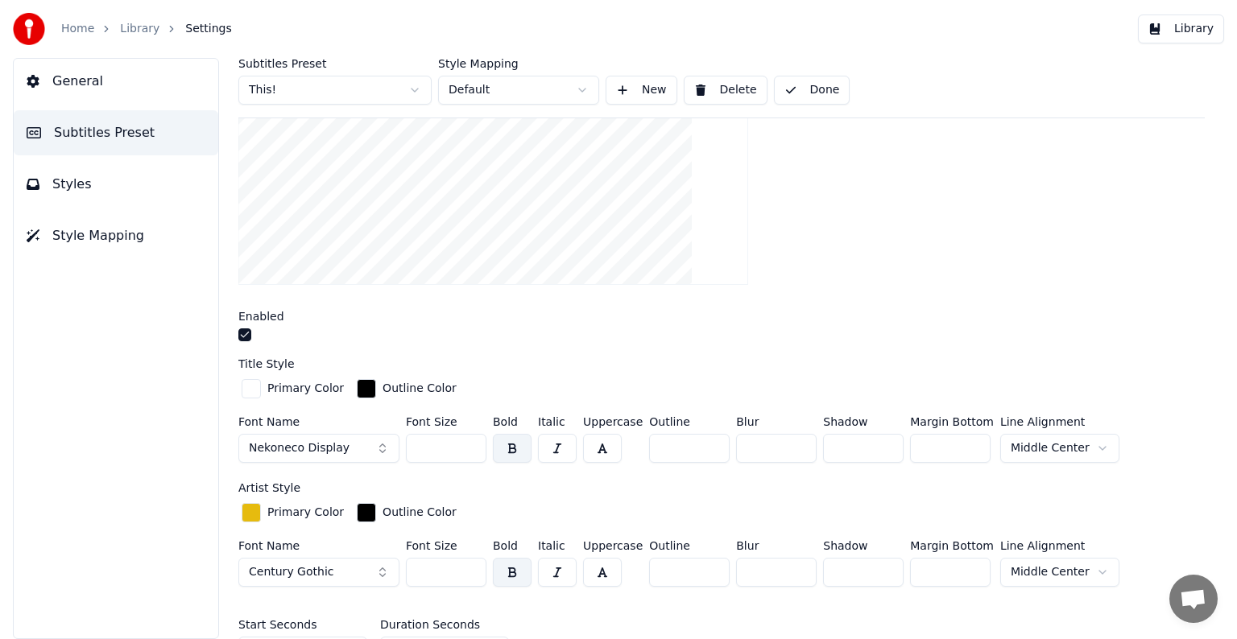
click at [138, 27] on link "Library" at bounding box center [139, 29] width 39 height 16
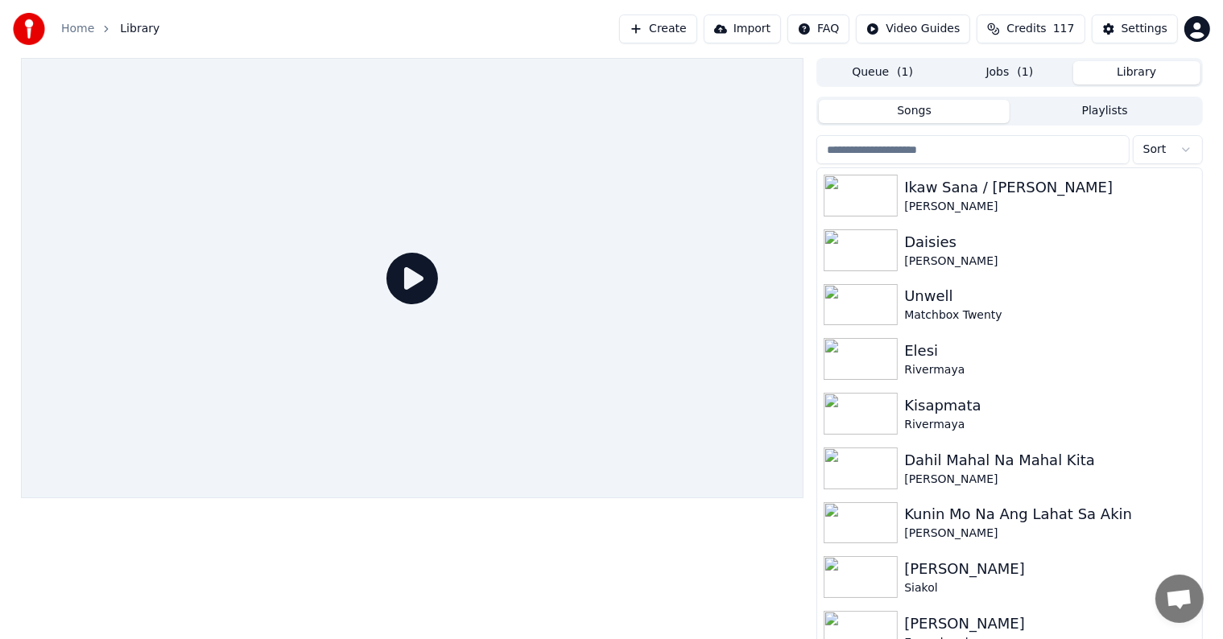
click at [918, 138] on input "search" at bounding box center [972, 149] width 312 height 29
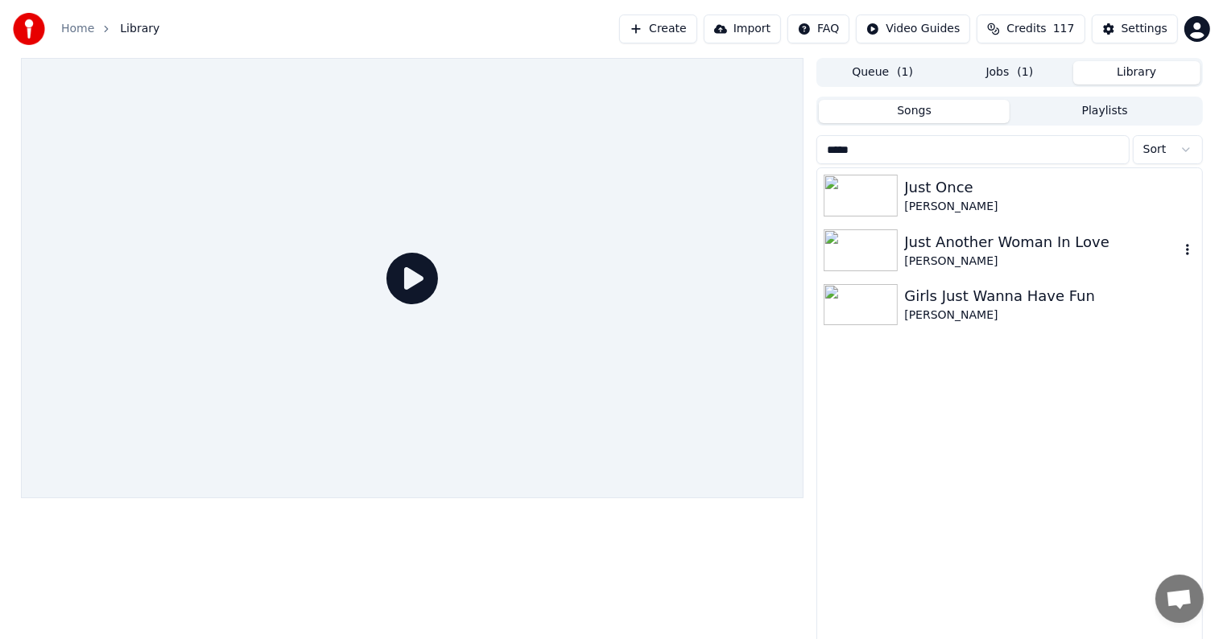
type input "****"
click at [924, 255] on div "[PERSON_NAME]" at bounding box center [1041, 262] width 275 height 16
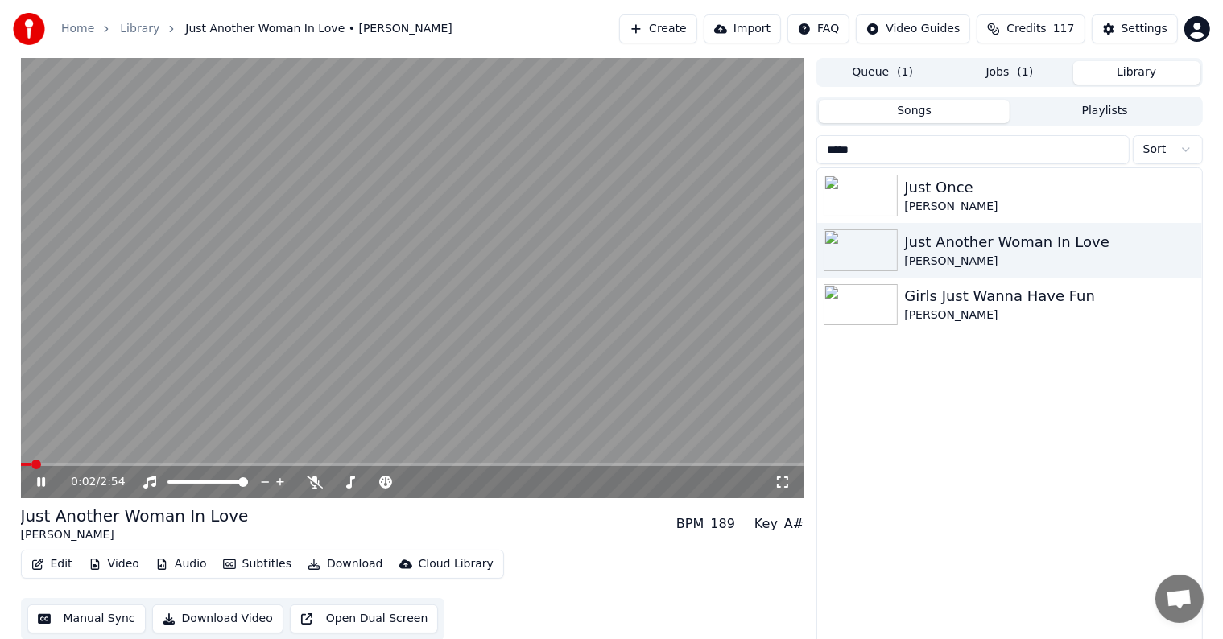
click at [431, 265] on video at bounding box center [412, 278] width 783 height 440
click at [1130, 35] on div "Settings" at bounding box center [1144, 29] width 46 height 16
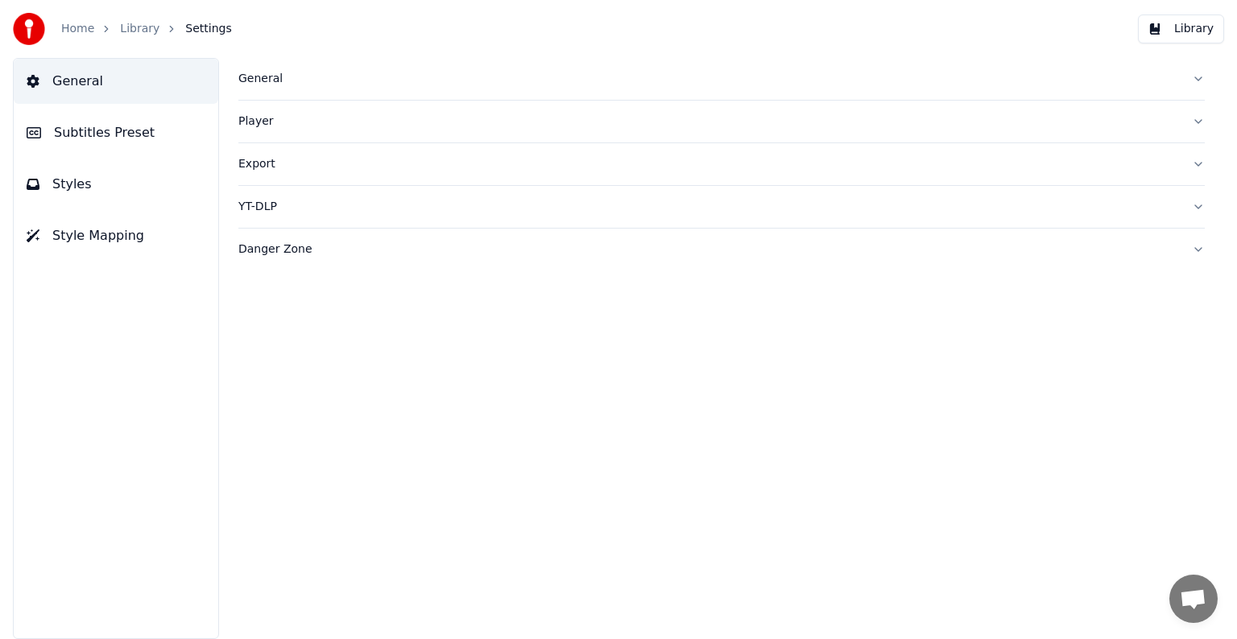
click at [81, 122] on button "Subtitles Preset" at bounding box center [116, 132] width 204 height 45
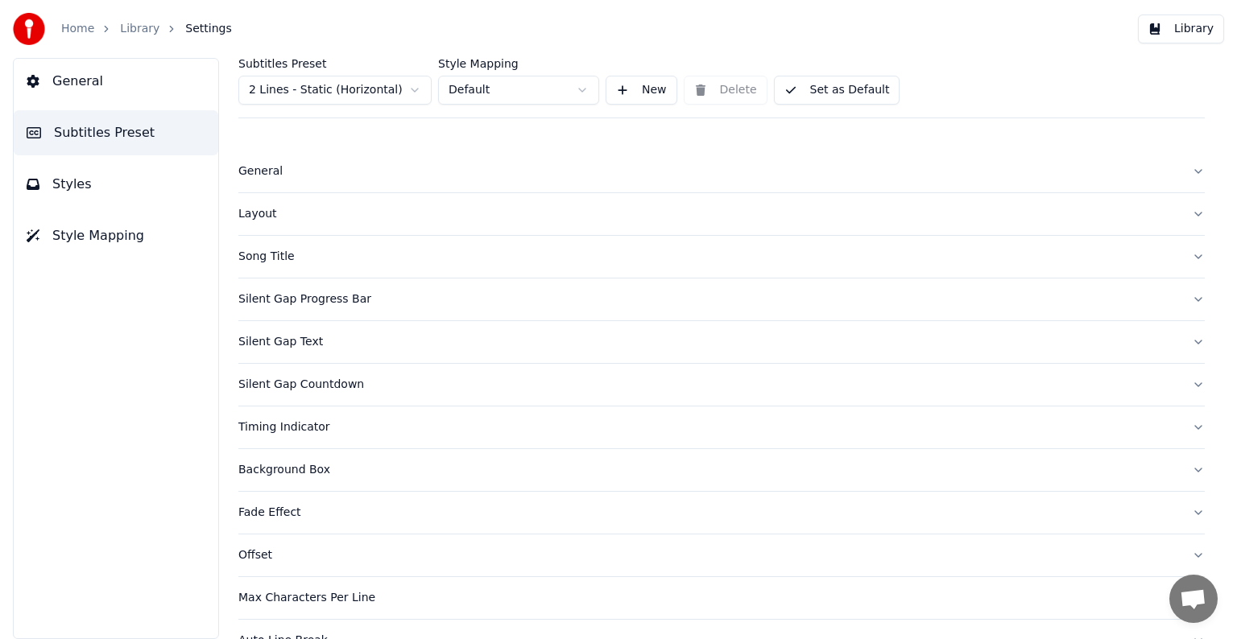
click at [291, 87] on html "Home Library Settings Library General Subtitles Preset Styles Style Mapping Sub…" at bounding box center [618, 319] width 1237 height 639
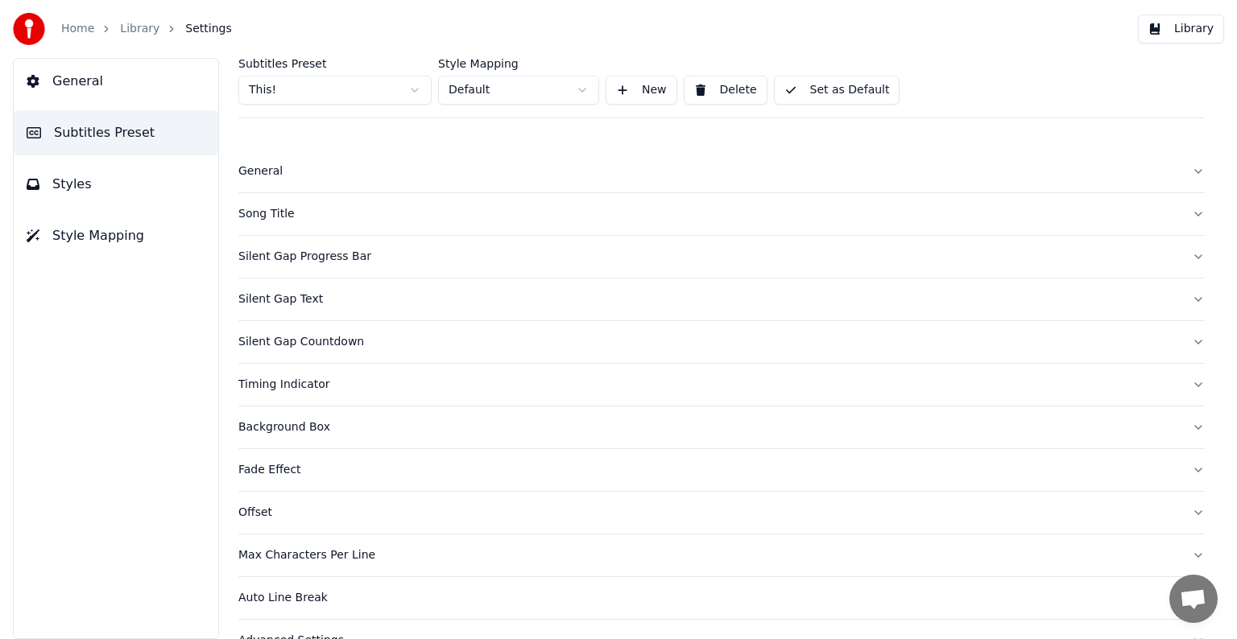
click at [275, 209] on div "Song Title" at bounding box center [708, 214] width 940 height 16
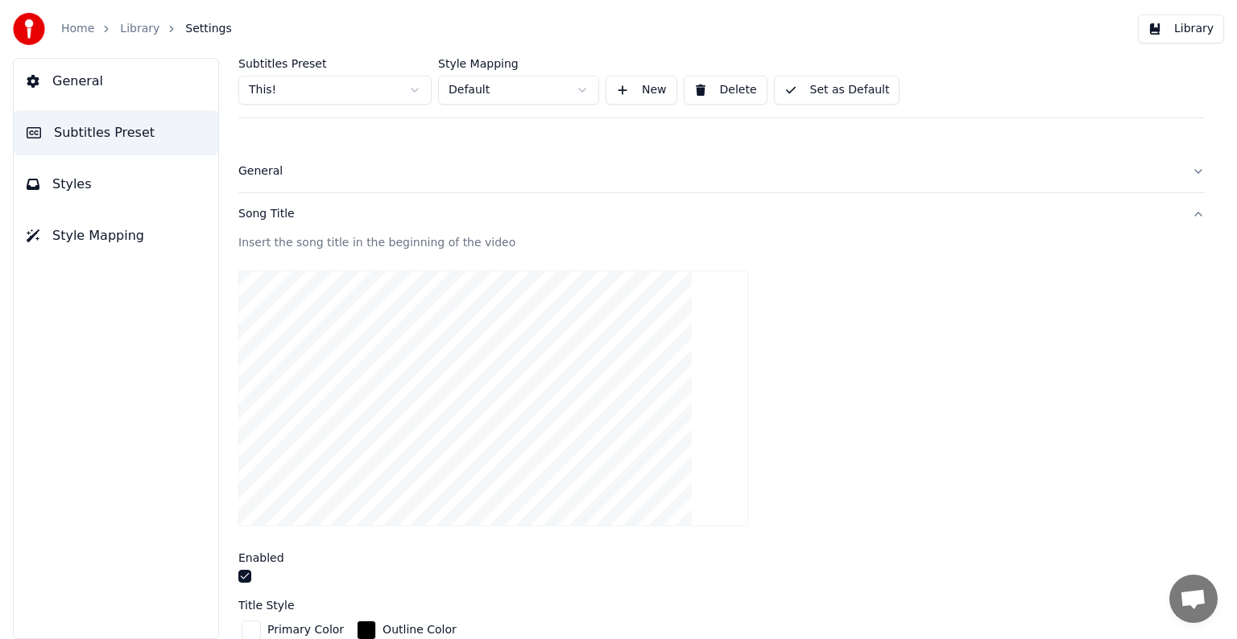
scroll to position [242, 0]
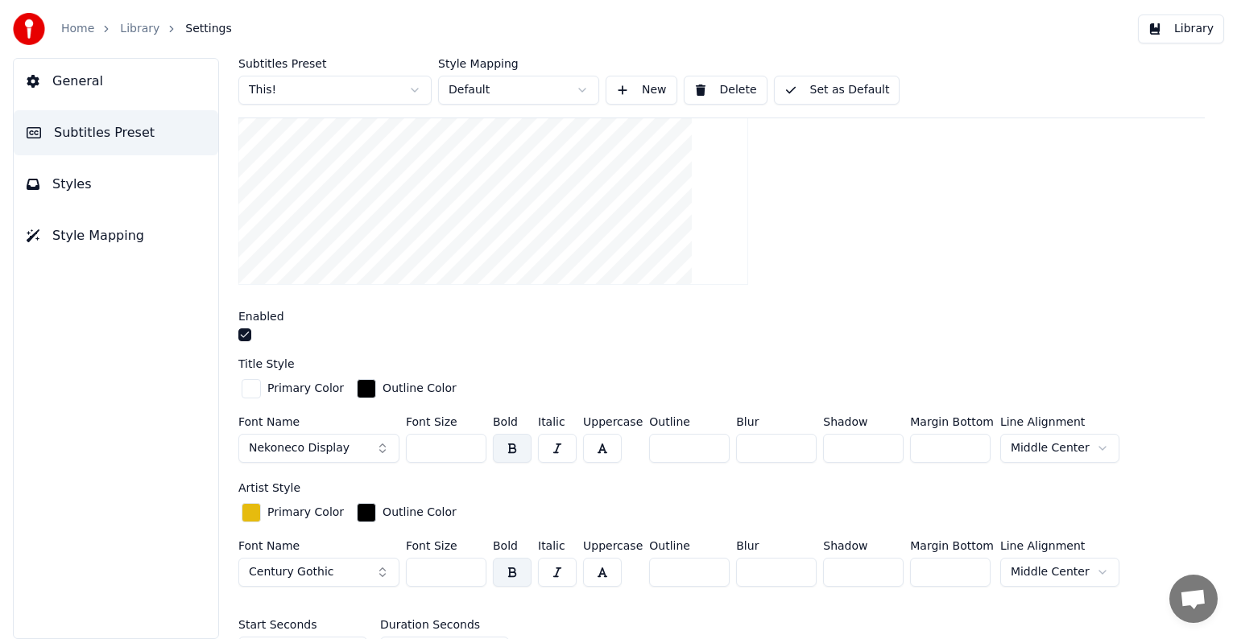
drag, startPoint x: 421, startPoint y: 451, endPoint x: 444, endPoint y: 451, distance: 23.3
click at [444, 451] on input "***" at bounding box center [446, 448] width 81 height 29
type input "***"
click at [822, 80] on button "Set as Default" at bounding box center [837, 90] width 126 height 29
click at [132, 30] on link "Library" at bounding box center [139, 29] width 39 height 16
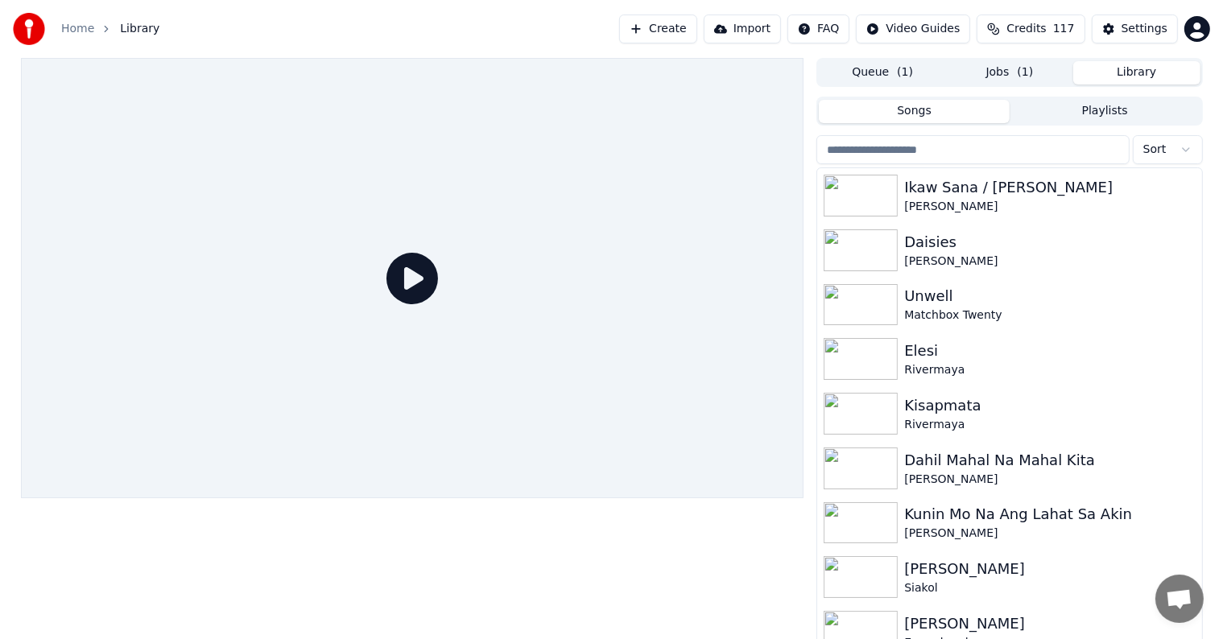
click at [977, 151] on input "search" at bounding box center [972, 149] width 312 height 29
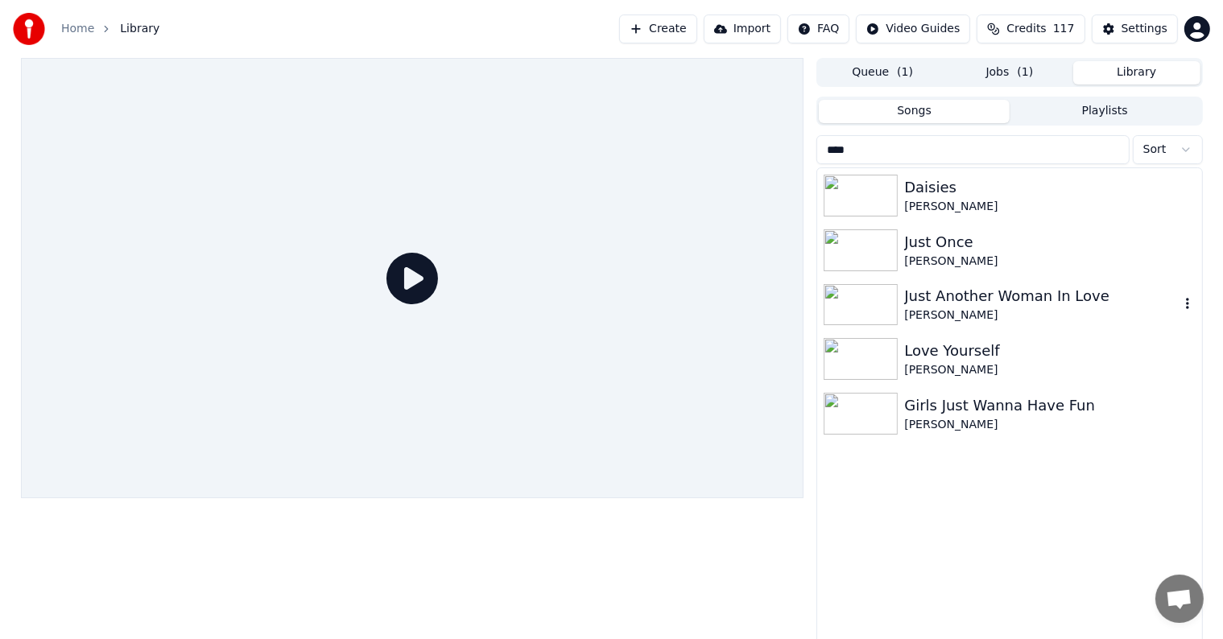
type input "****"
click at [952, 299] on div "Just Another Woman In Love" at bounding box center [1041, 296] width 275 height 23
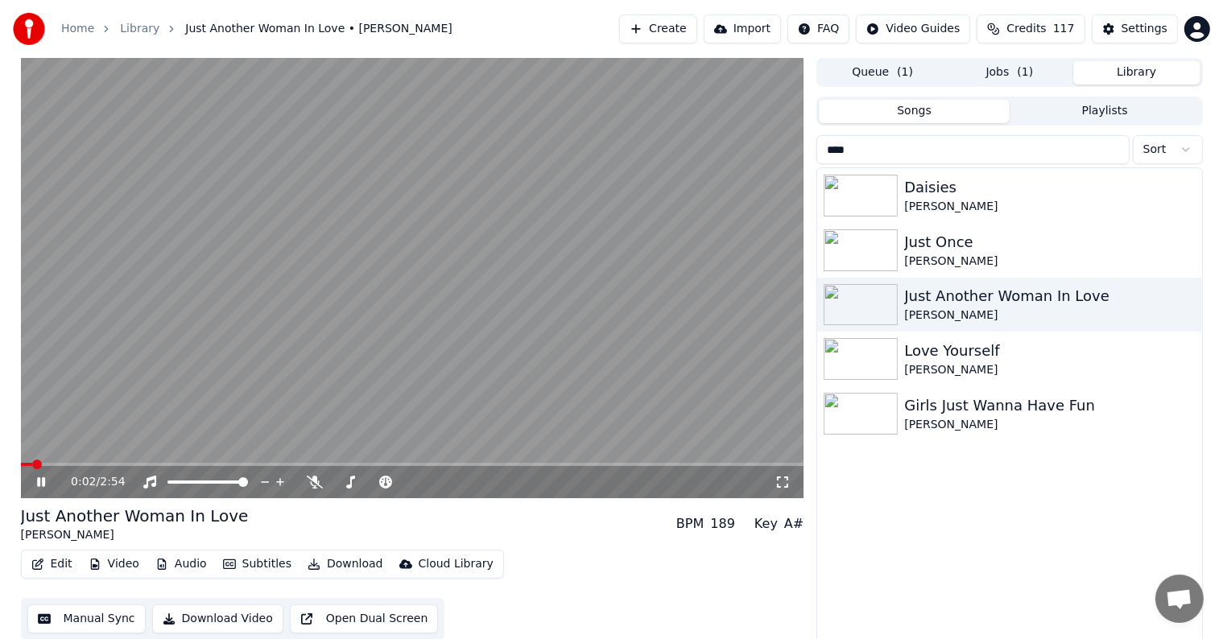
click at [61, 460] on video at bounding box center [412, 278] width 783 height 440
click at [99, 456] on video at bounding box center [412, 278] width 783 height 440
click at [64, 463] on span at bounding box center [412, 464] width 783 height 3
click at [81, 460] on video at bounding box center [412, 278] width 783 height 440
click at [91, 465] on span at bounding box center [412, 464] width 783 height 3
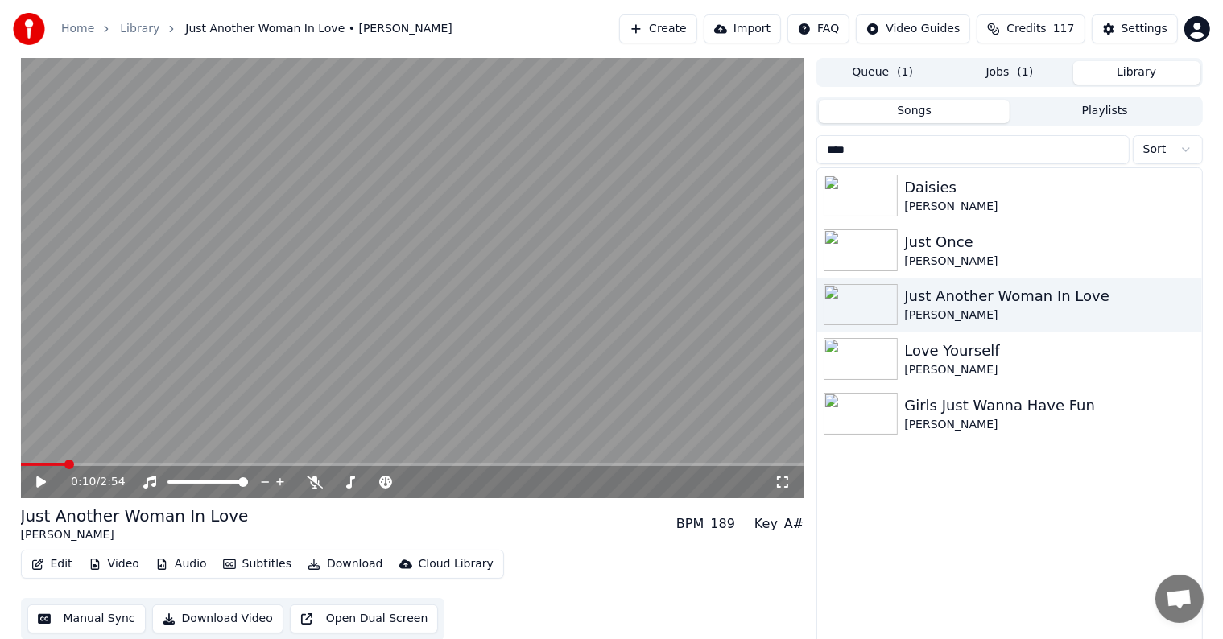
click at [64, 466] on span at bounding box center [43, 464] width 45 height 3
click at [47, 463] on span at bounding box center [34, 464] width 27 height 3
click at [35, 465] on span at bounding box center [34, 464] width 27 height 3
click at [45, 480] on icon at bounding box center [53, 482] width 38 height 13
click at [41, 480] on icon at bounding box center [53, 482] width 38 height 13
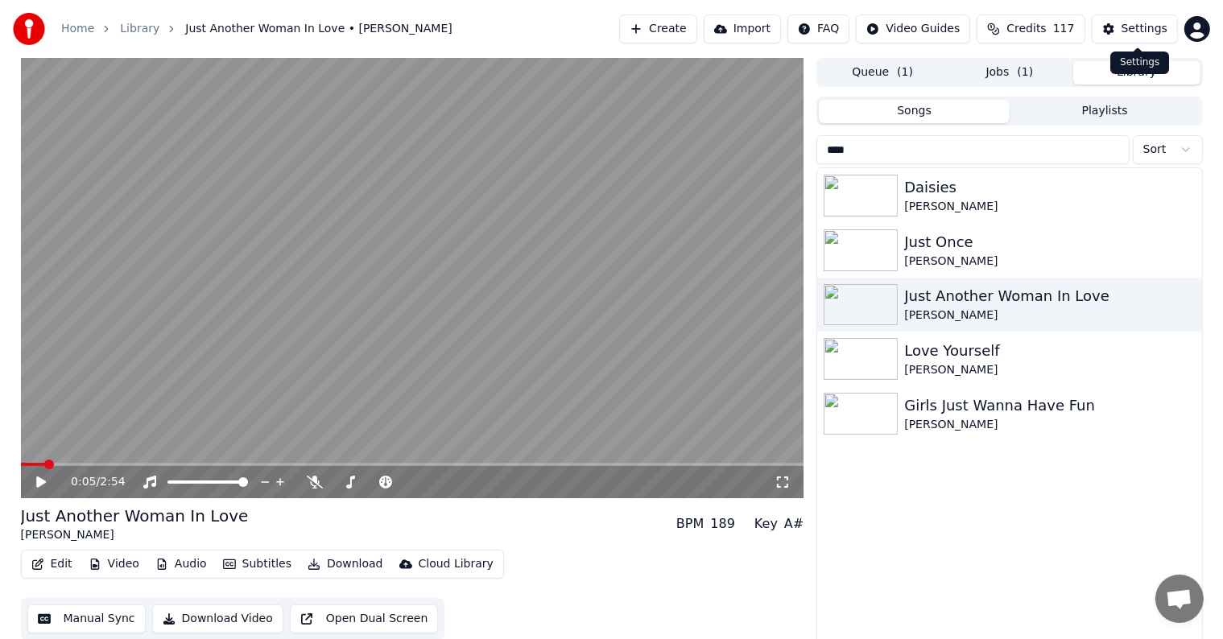
click at [1146, 27] on div "Settings" at bounding box center [1144, 29] width 46 height 16
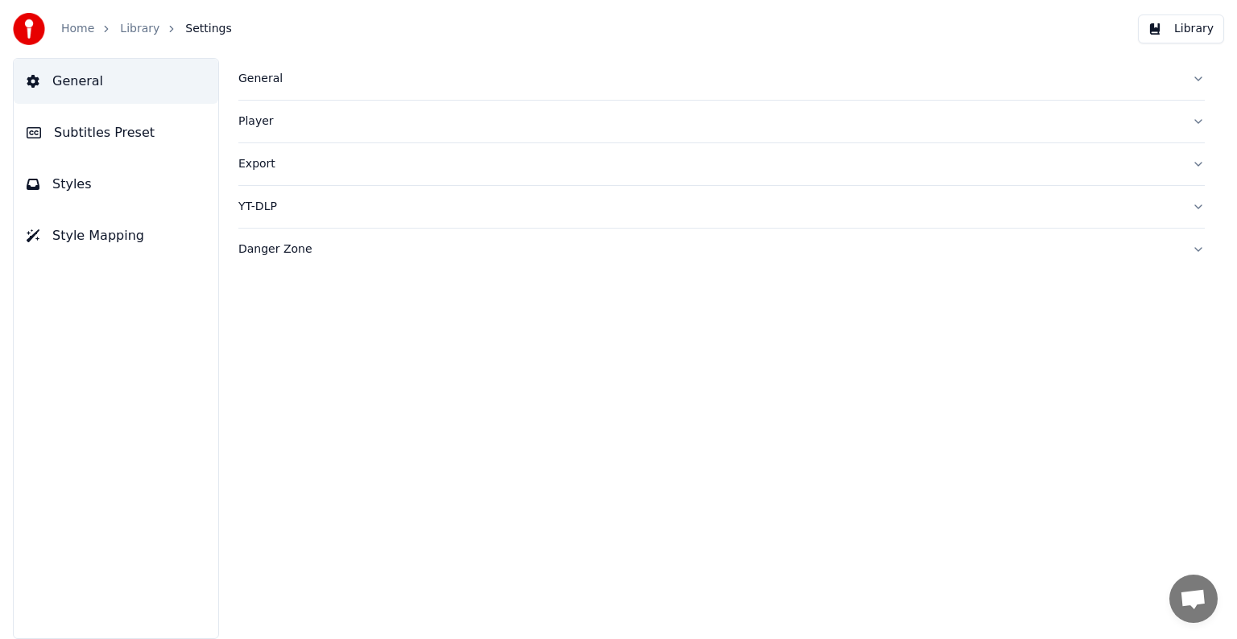
click at [86, 129] on span "Subtitles Preset" at bounding box center [104, 132] width 101 height 19
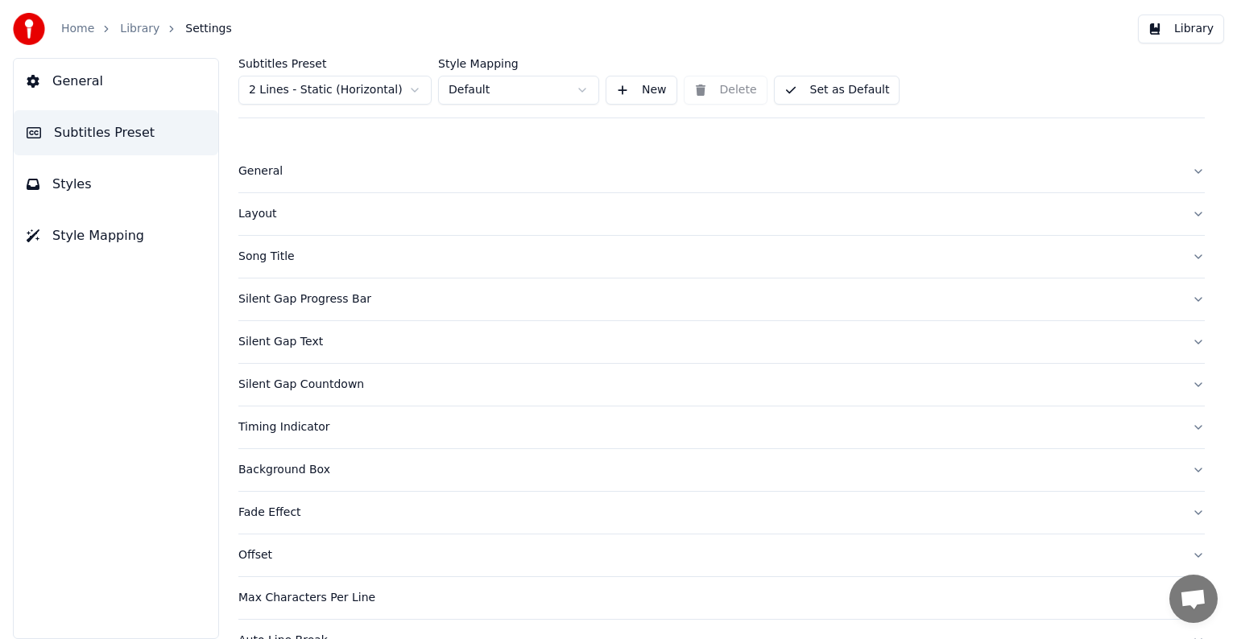
click at [273, 83] on html "Home Library Settings Library General Subtitles Preset Styles Style Mapping Sub…" at bounding box center [618, 319] width 1237 height 639
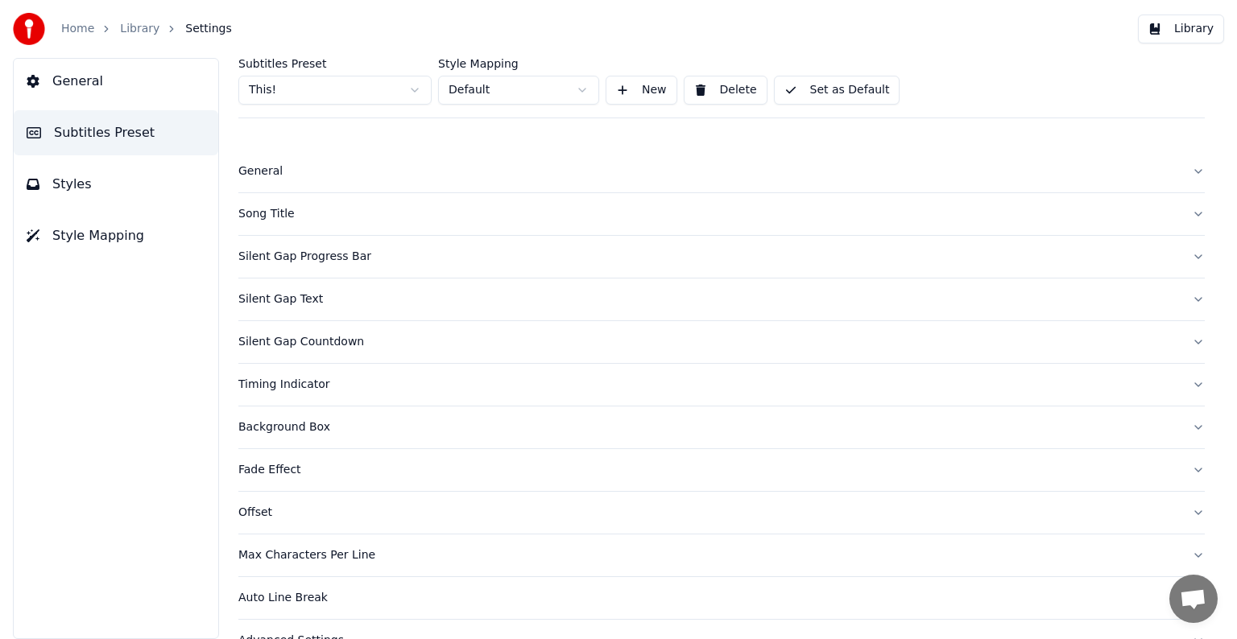
click at [268, 210] on div "Song Title" at bounding box center [708, 214] width 940 height 16
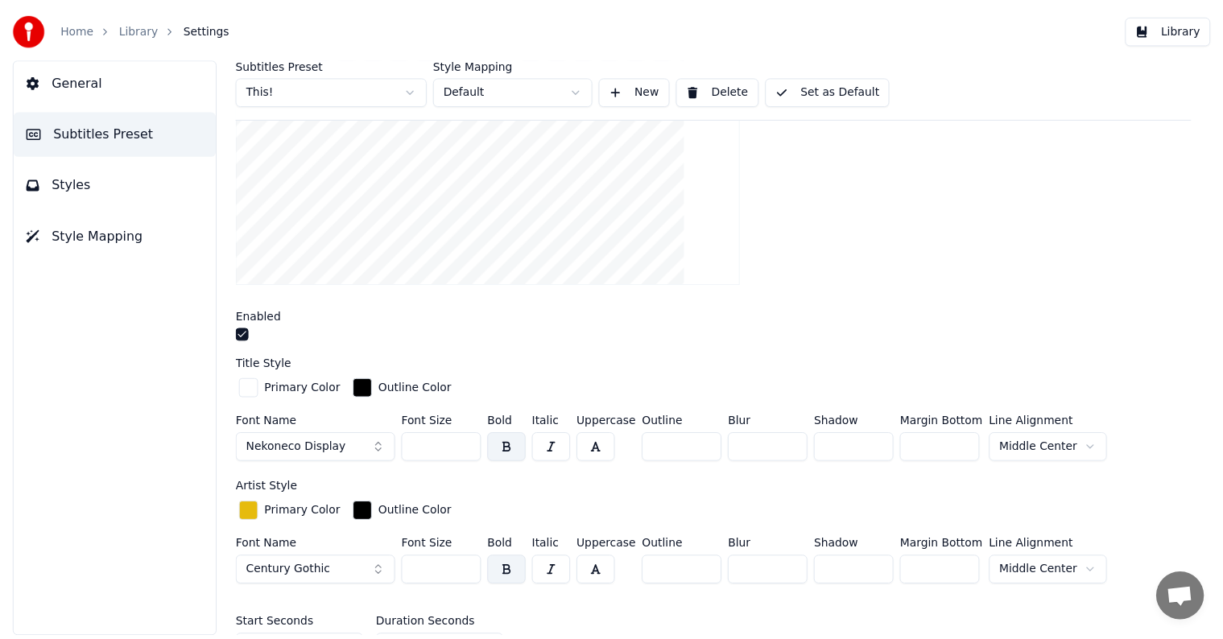
scroll to position [403, 0]
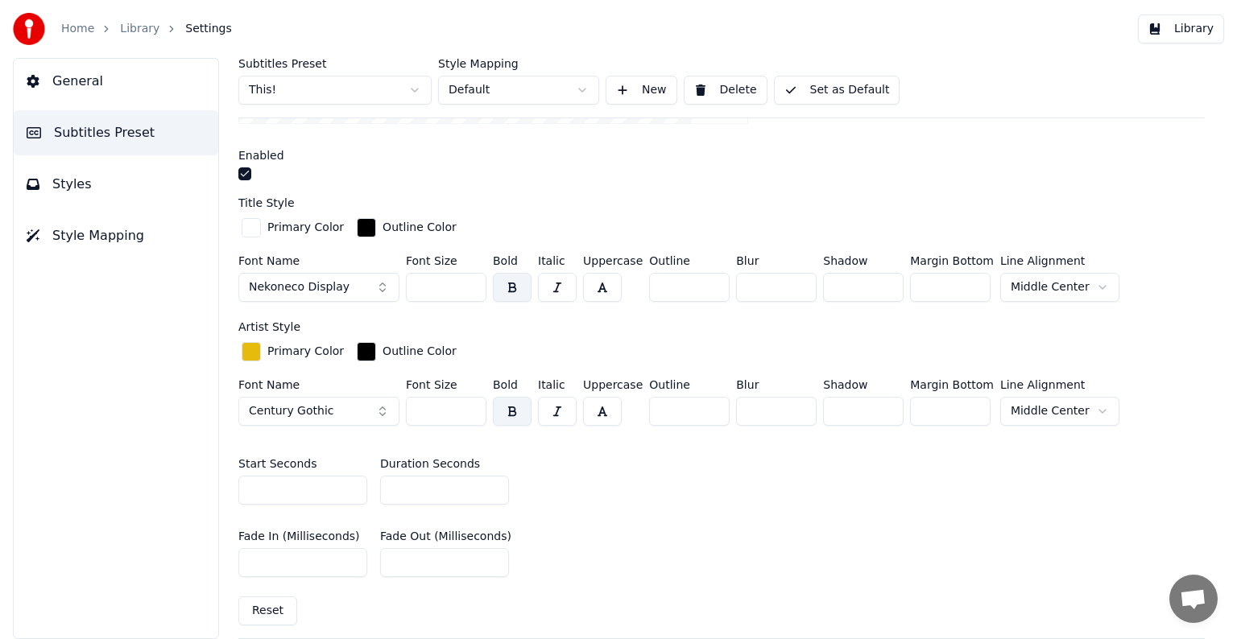
click at [489, 487] on input "*" at bounding box center [444, 490] width 129 height 29
type input "*"
click at [489, 487] on input "*" at bounding box center [444, 490] width 129 height 29
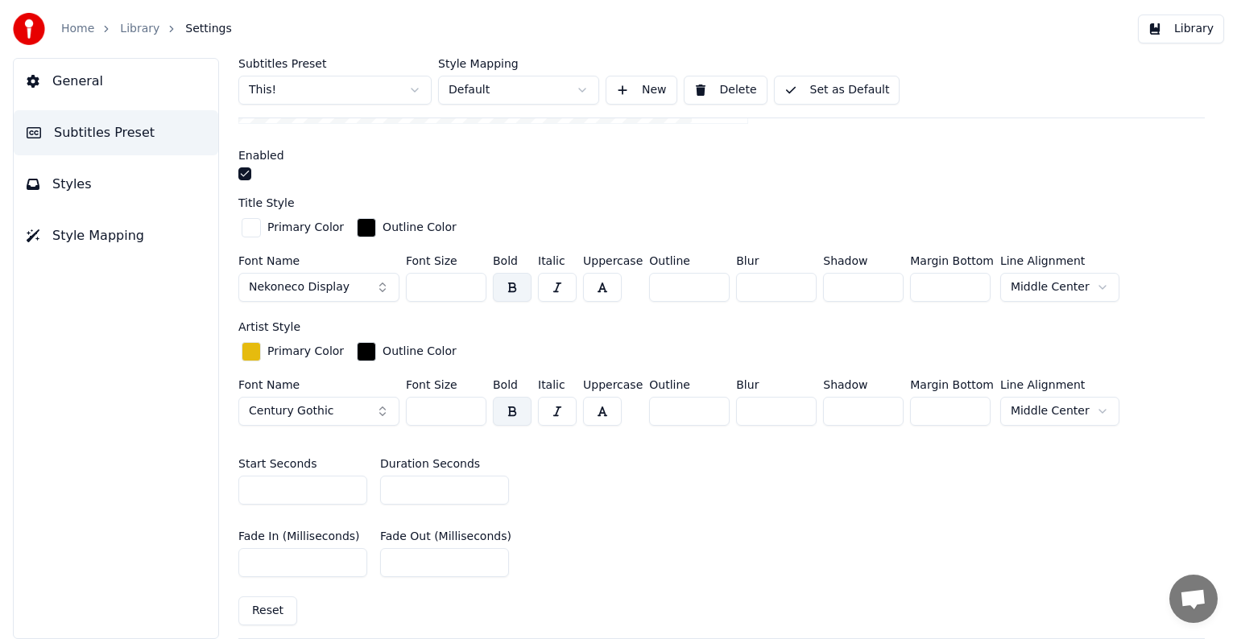
click at [831, 93] on button "Set as Default" at bounding box center [837, 90] width 126 height 29
click at [137, 28] on link "Library" at bounding box center [139, 29] width 39 height 16
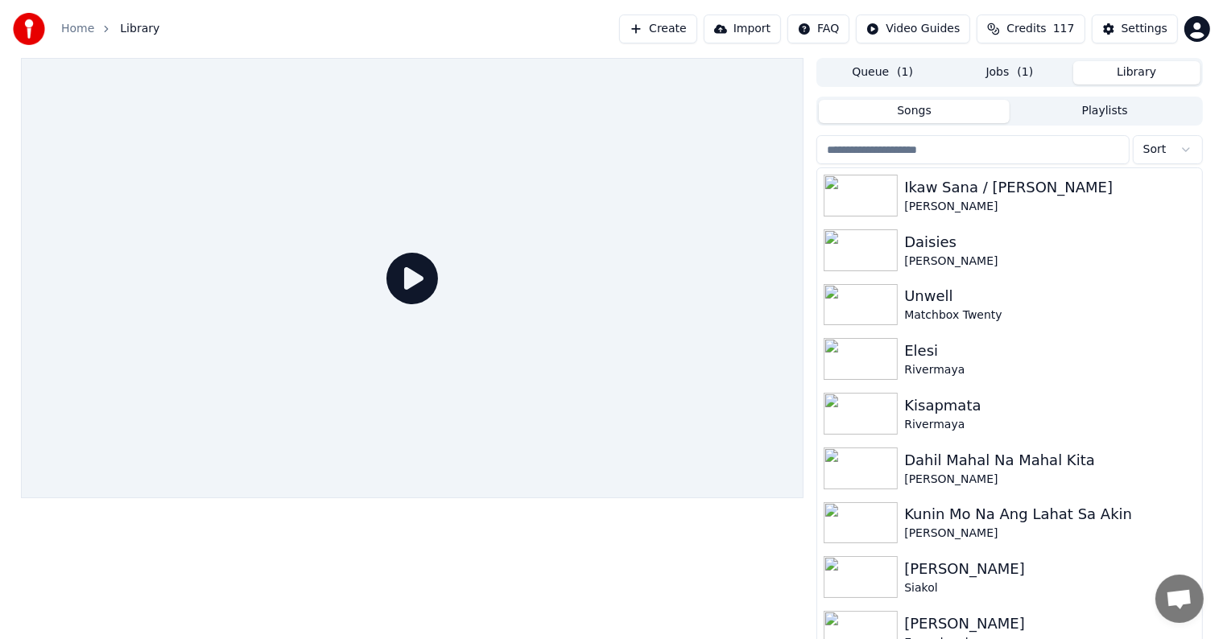
click at [956, 151] on input "search" at bounding box center [972, 149] width 312 height 29
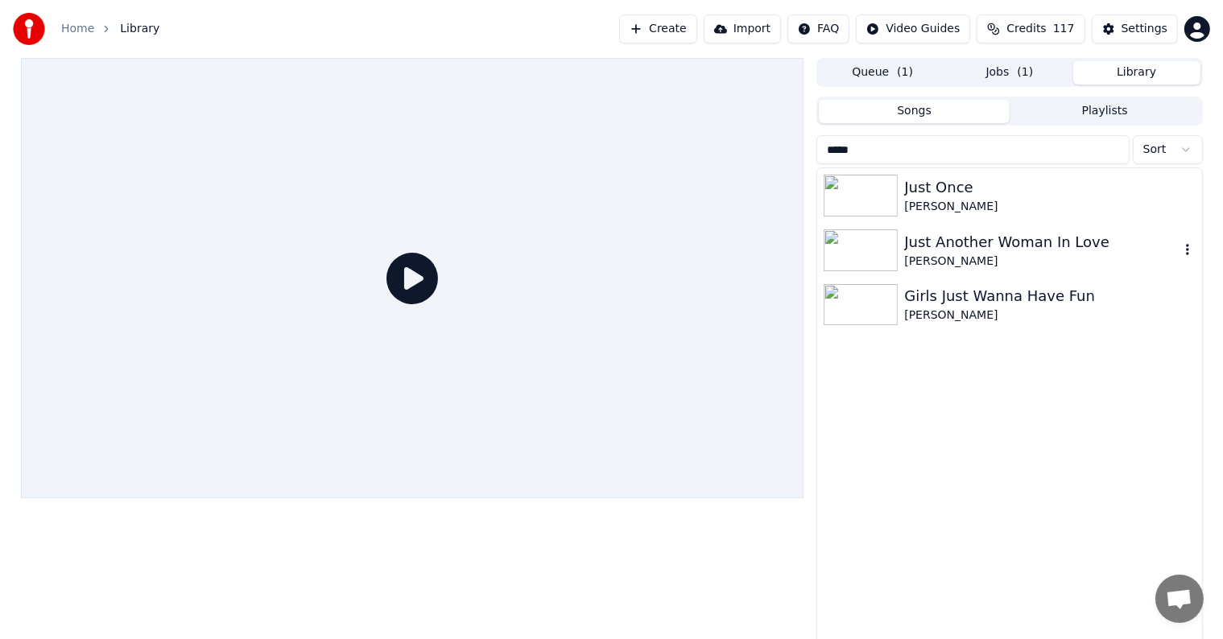
type input "****"
click at [993, 246] on div "Just Another Woman In Love" at bounding box center [1041, 242] width 275 height 23
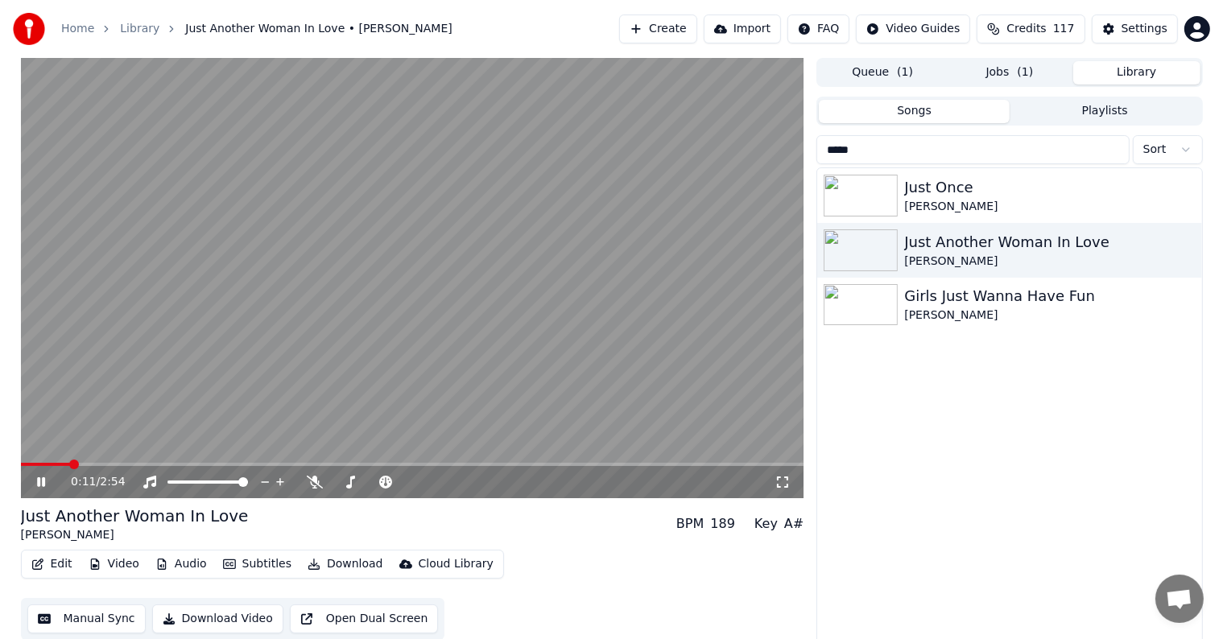
click at [68, 465] on span at bounding box center [45, 464] width 49 height 3
click at [64, 464] on span at bounding box center [45, 464] width 49 height 3
click at [58, 462] on video at bounding box center [412, 278] width 783 height 440
click at [50, 465] on span at bounding box center [43, 464] width 45 height 3
click at [47, 465] on span at bounding box center [34, 464] width 27 height 3
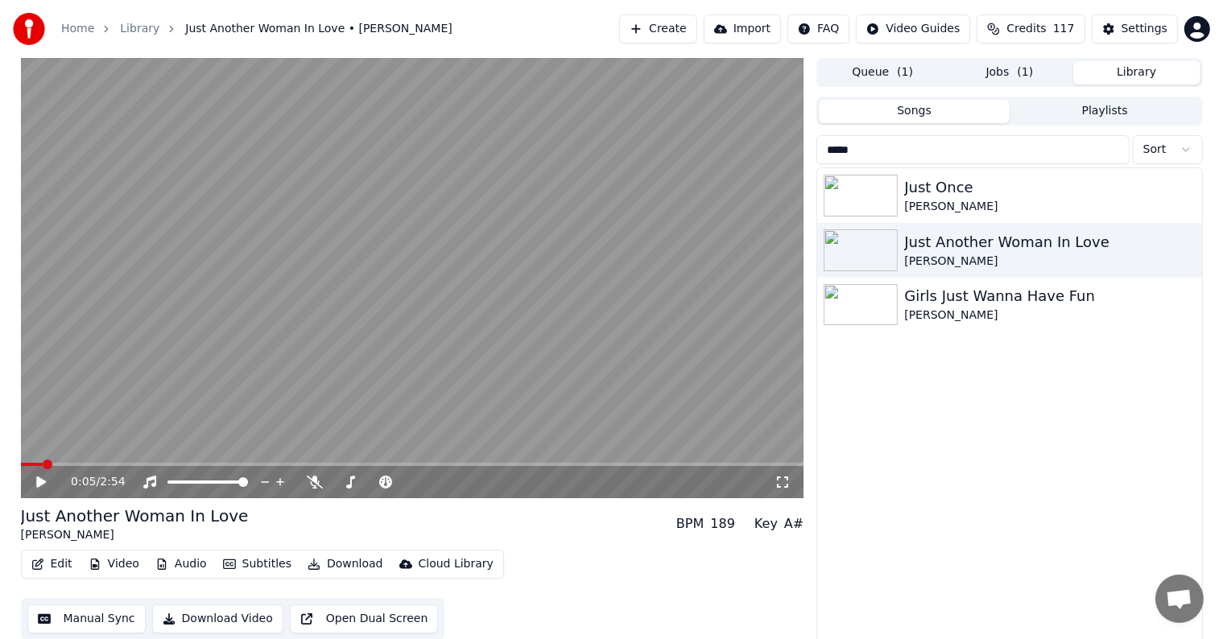
click at [43, 466] on span at bounding box center [32, 464] width 23 height 3
click at [39, 466] on span at bounding box center [30, 464] width 18 height 3
click at [37, 466] on span at bounding box center [30, 464] width 18 height 3
click at [34, 465] on span at bounding box center [30, 464] width 18 height 3
click at [29, 464] on span at bounding box center [25, 464] width 9 height 3
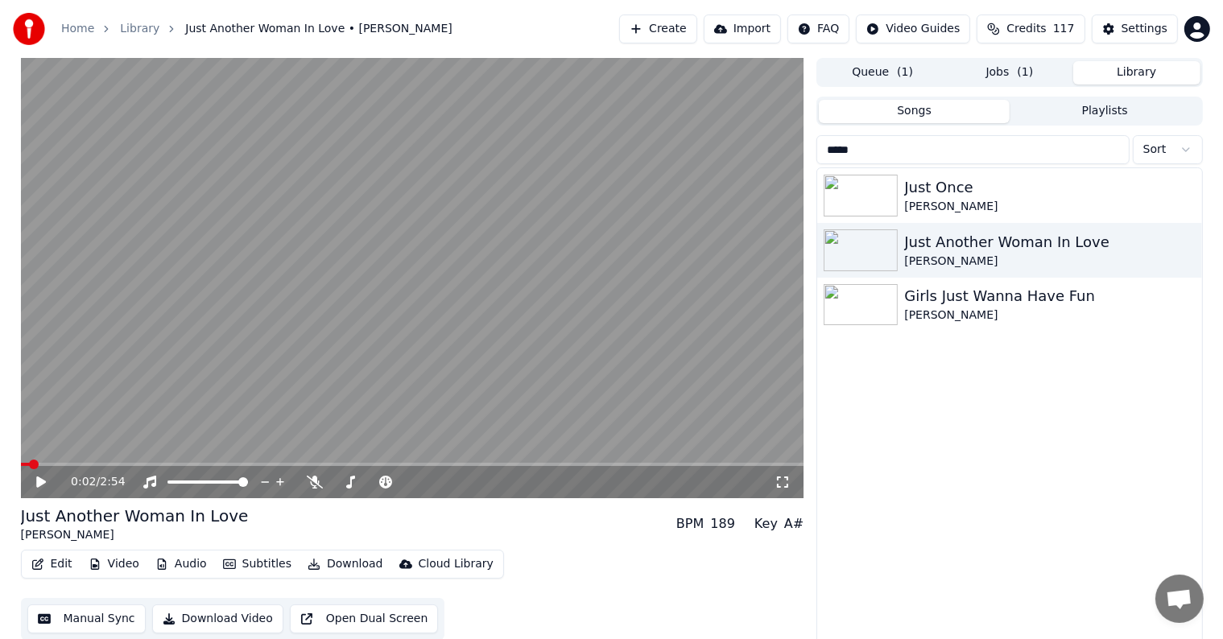
click at [36, 464] on span at bounding box center [34, 465] width 10 height 10
click at [42, 478] on icon at bounding box center [53, 482] width 38 height 13
click at [533, 317] on video at bounding box center [412, 278] width 783 height 440
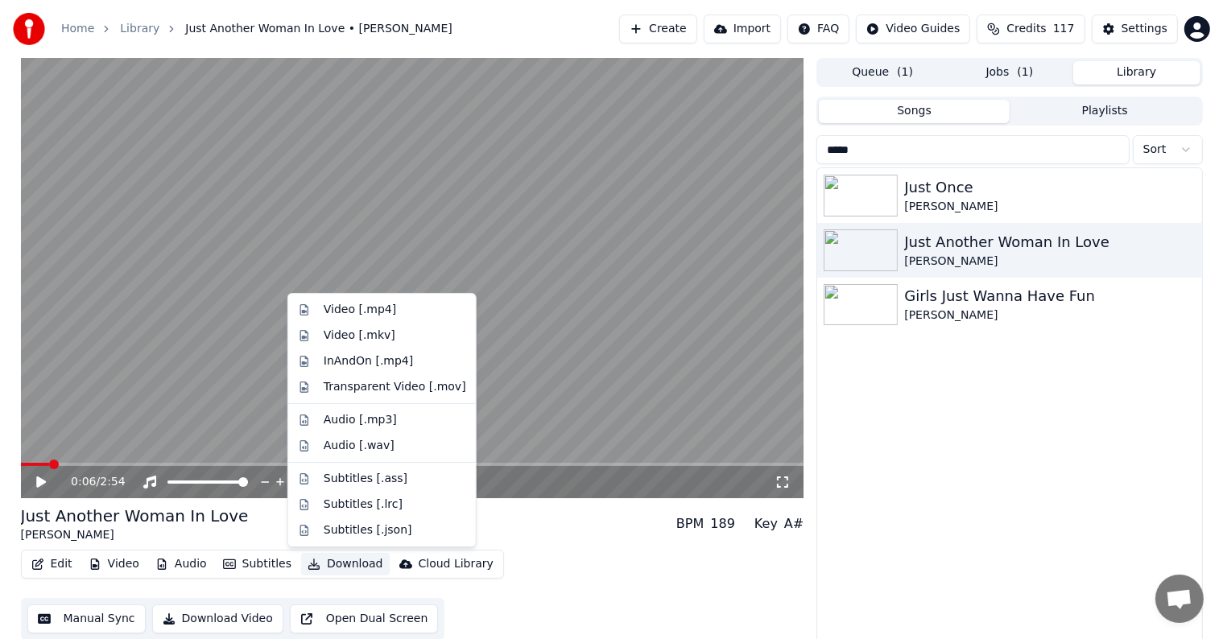
click at [325, 564] on button "Download" at bounding box center [345, 564] width 89 height 23
click at [375, 309] on div "Video [.mp4]" at bounding box center [360, 310] width 72 height 16
